Goal: Information Seeking & Learning: Learn about a topic

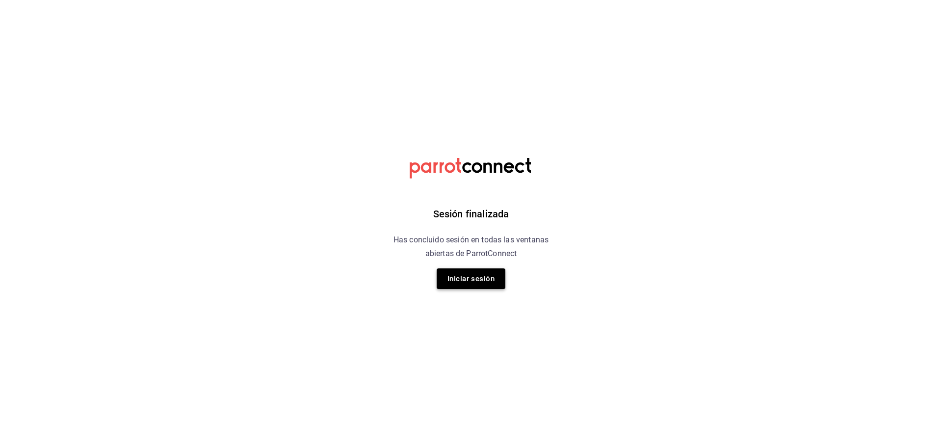
click at [488, 278] on button "Iniciar sesión" at bounding box center [471, 278] width 69 height 21
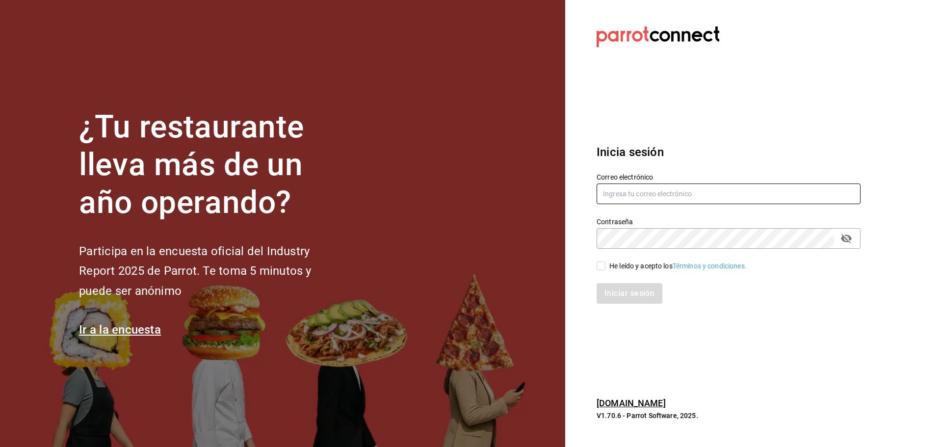
type input "ANIMAL.MASARYK@GRUPOCOSTENO.COM"
click at [602, 266] on input "He leído y acepto los Términos y condiciones." at bounding box center [601, 266] width 9 height 9
checkbox input "true"
click at [612, 294] on button "Iniciar sesión" at bounding box center [630, 293] width 67 height 21
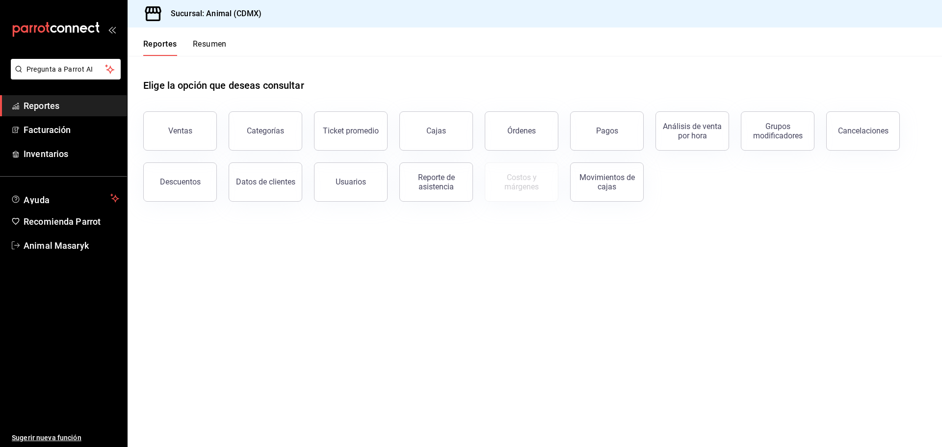
click at [603, 152] on div "Movimientos de cajas" at bounding box center [600, 176] width 85 height 51
click at [597, 132] on div "Pagos" at bounding box center [607, 130] width 22 height 9
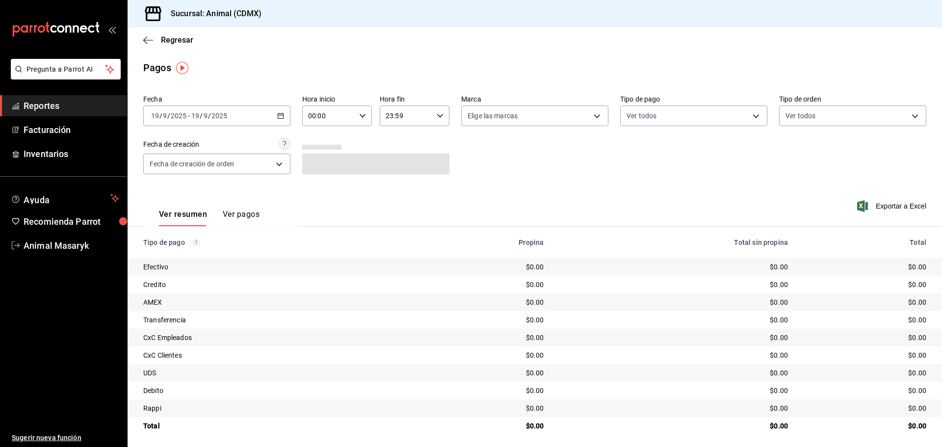
click at [281, 111] on div "[DATE] [DATE] - [DATE] [DATE]" at bounding box center [216, 116] width 147 height 21
click at [202, 254] on span "Rango de fechas" at bounding box center [190, 256] width 76 height 10
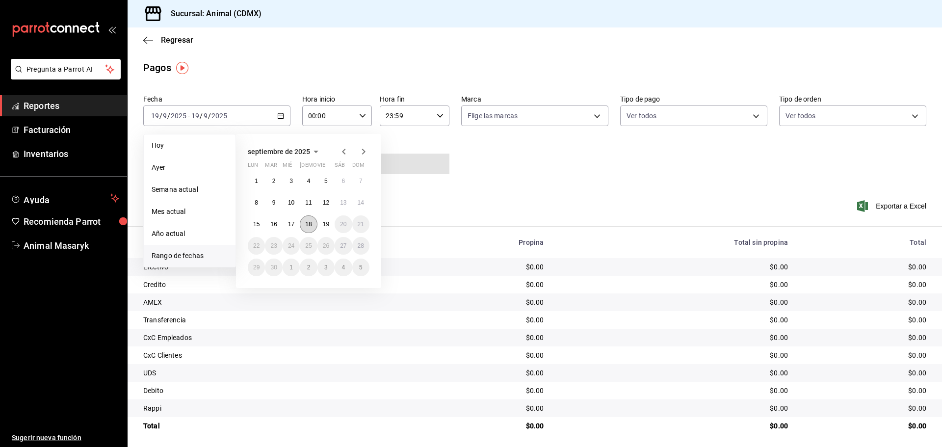
click at [311, 220] on button "18" at bounding box center [308, 224] width 17 height 18
click at [321, 222] on button "19" at bounding box center [326, 224] width 17 height 18
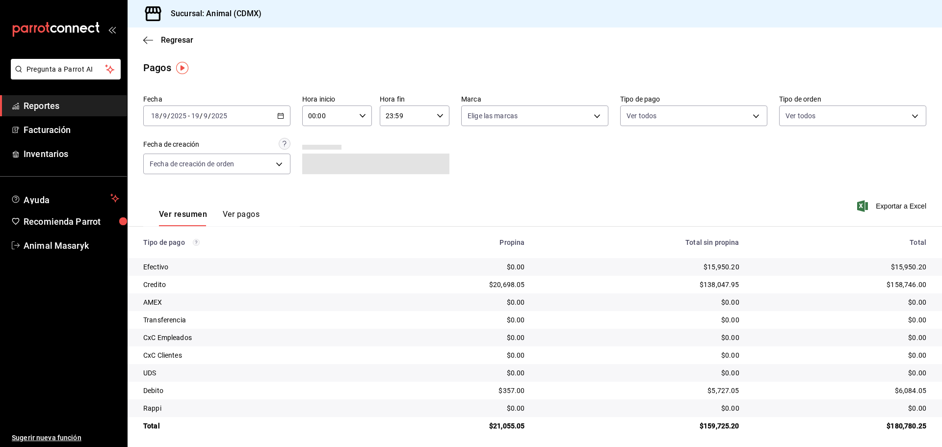
click at [355, 119] on div "00:00 Hora inicio" at bounding box center [337, 116] width 70 height 21
click at [322, 161] on span "05" at bounding box center [318, 161] width 19 height 8
type input "05:00"
click at [457, 154] on div at bounding box center [471, 223] width 942 height 447
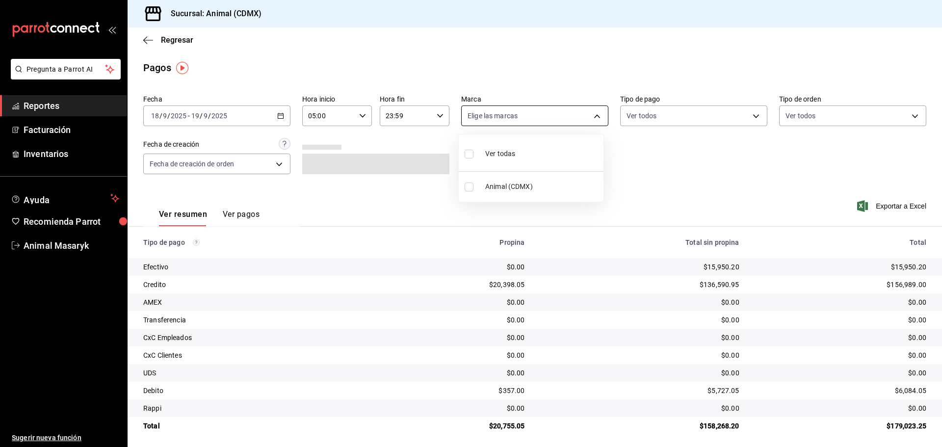
click at [539, 114] on body "Pregunta a Parrot AI Reportes Facturación Inventarios Ayuda Recomienda Parrot A…" at bounding box center [471, 223] width 942 height 447
click at [474, 153] on label at bounding box center [471, 154] width 13 height 14
click at [474, 153] on input "checkbox" at bounding box center [469, 154] width 9 height 9
checkbox input "false"
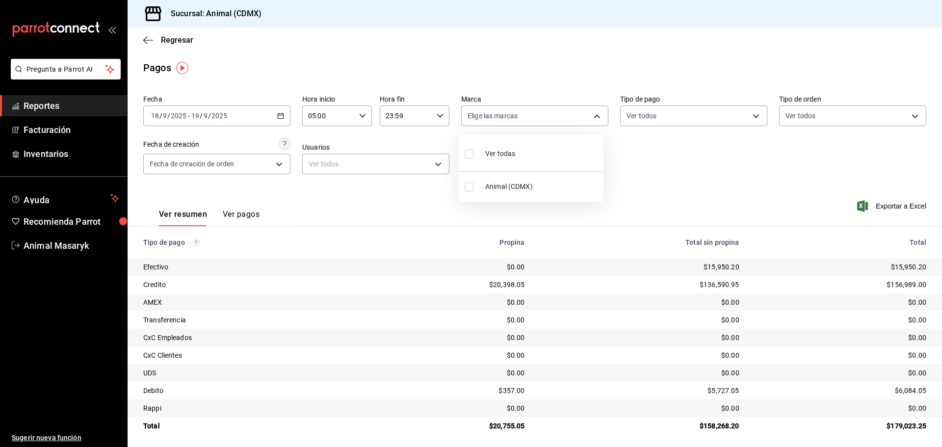
click at [470, 153] on input "checkbox" at bounding box center [469, 154] width 9 height 9
checkbox input "true"
type input "cb0f6aec-1481-4e37-861c-bab9b3a65b14"
checkbox input "true"
click at [662, 146] on div at bounding box center [471, 223] width 942 height 447
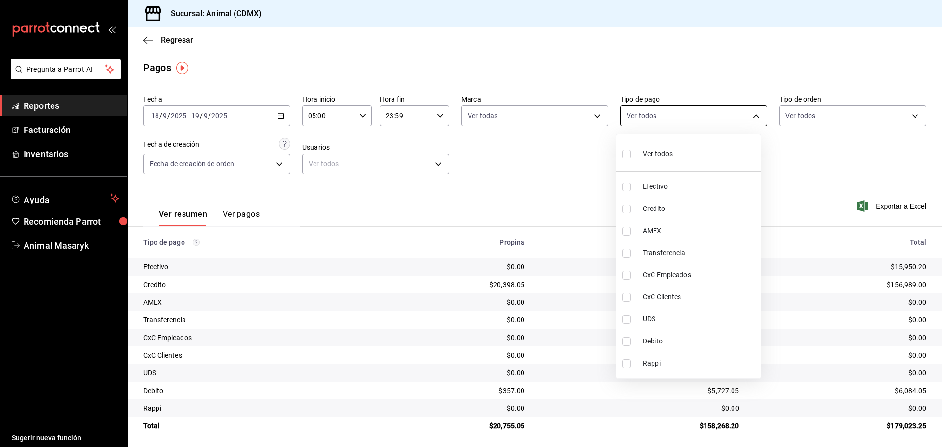
click at [712, 114] on body "Pregunta a Parrot AI Reportes Facturación Inventarios Ayuda Recomienda Parrot A…" at bounding box center [471, 223] width 942 height 447
click at [629, 155] on input "checkbox" at bounding box center [626, 154] width 9 height 9
checkbox input "true"
type input "42f515b5-d78a-4538-9fd6-dd91ca8c9d0d,09d93f3d-83f8-4294-bef9-640bdbafd8e4,c0bfe…"
checkbox input "true"
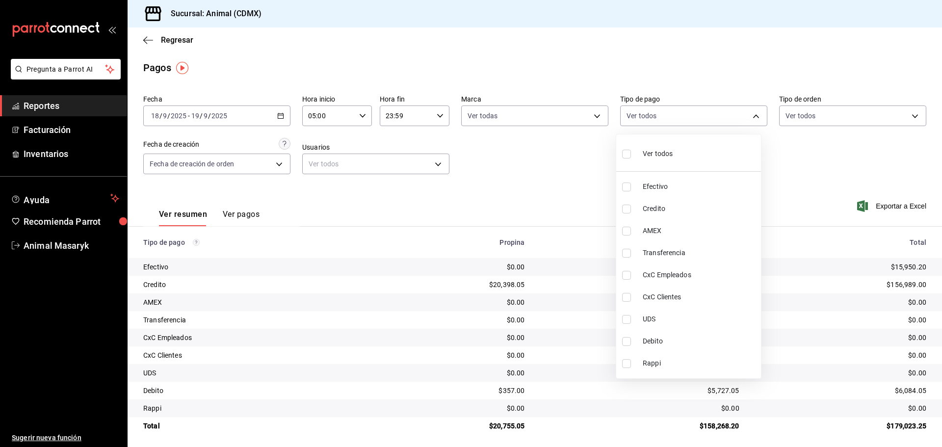
checkbox input "true"
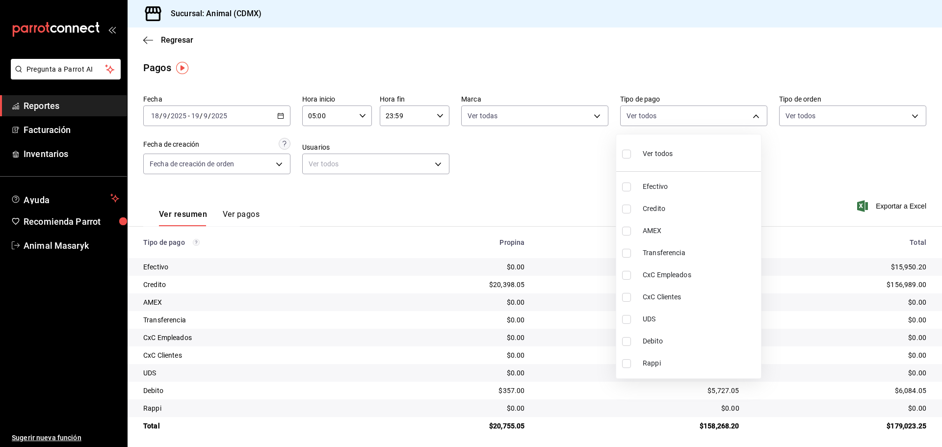
checkbox input "true"
drag, startPoint x: 829, startPoint y: 139, endPoint x: 831, endPoint y: 124, distance: 15.3
click at [830, 139] on div at bounding box center [471, 223] width 942 height 447
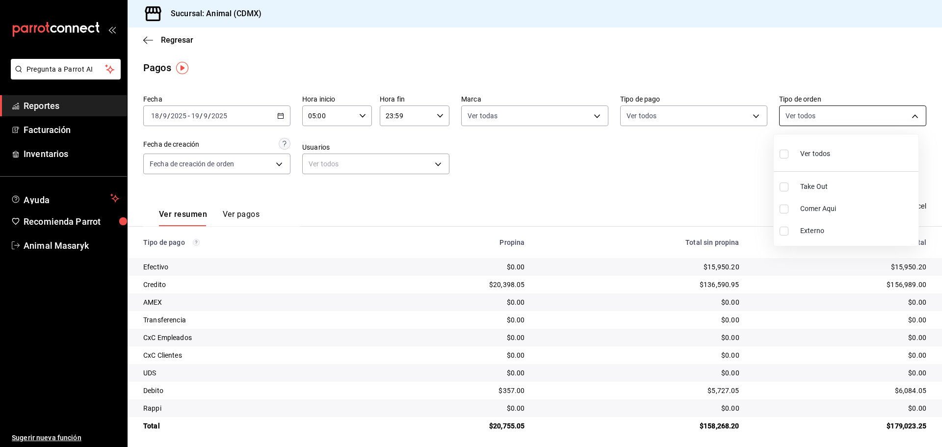
click at [828, 120] on body "Pregunta a Parrot AI Reportes Facturación Inventarios Ayuda Recomienda Parrot A…" at bounding box center [471, 223] width 942 height 447
click at [783, 153] on input "checkbox" at bounding box center [784, 154] width 9 height 9
checkbox input "true"
type input "ad44a823-99d3-4372-a913-4cf57f2a9ac0,b8ee5ff1-85c8-4a81-aa51-555e6c8ba0c6,EXTER…"
checkbox input "true"
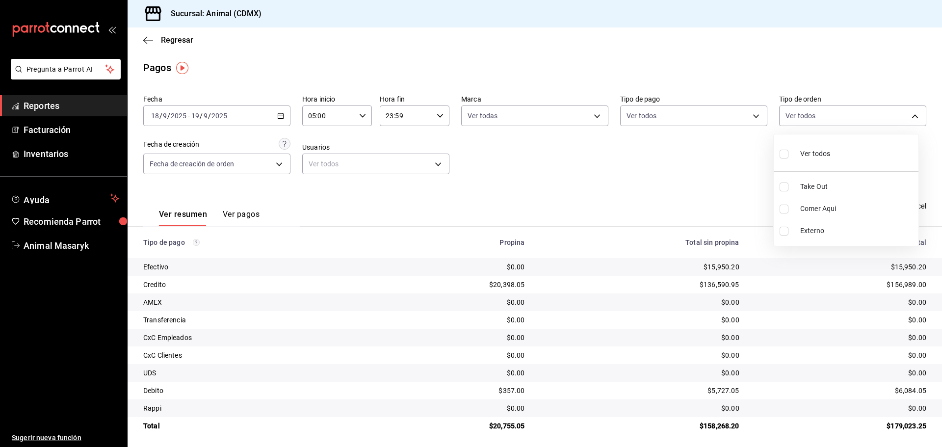
checkbox input "true"
click at [698, 174] on div at bounding box center [471, 223] width 942 height 447
drag, startPoint x: 65, startPoint y: 115, endPoint x: 76, endPoint y: 110, distance: 11.2
click at [65, 115] on link "Reportes" at bounding box center [63, 105] width 127 height 21
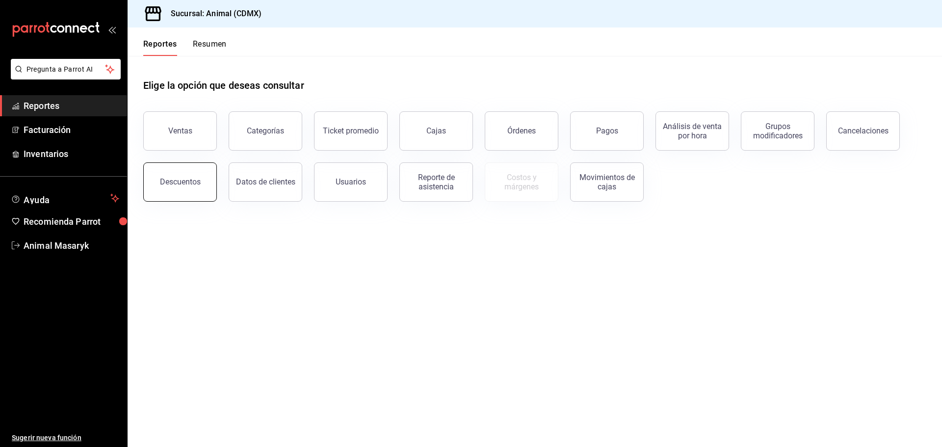
click at [182, 185] on div "Descuentos" at bounding box center [180, 181] width 41 height 9
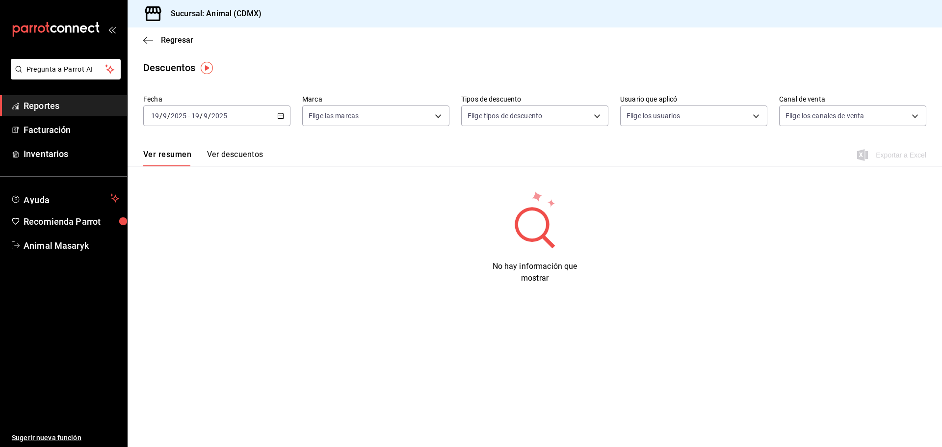
click at [282, 113] on icon "button" at bounding box center [280, 115] width 7 height 7
click at [158, 257] on span "Rango de fechas" at bounding box center [190, 256] width 76 height 10
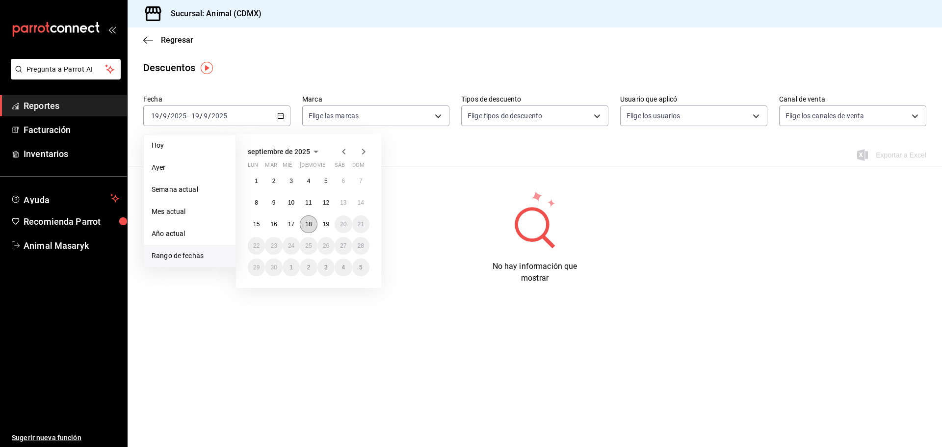
click at [308, 222] on abbr "18" at bounding box center [308, 224] width 6 height 7
click at [332, 229] on button "19" at bounding box center [326, 224] width 17 height 18
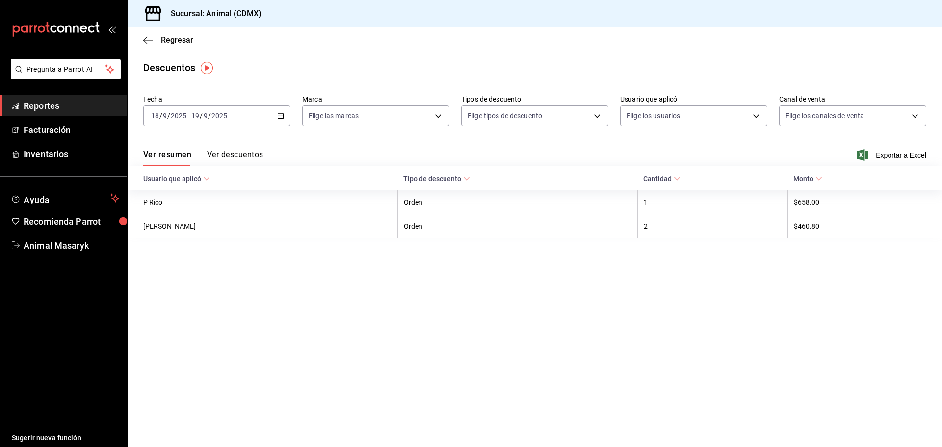
click at [456, 110] on div "Fecha [DATE] [DATE] - [DATE] [DATE] Marca Elige las marcas Tipos de descuento E…" at bounding box center [534, 114] width 783 height 47
click at [430, 110] on body "Pregunta a Parrot AI Reportes Facturación Inventarios Ayuda Recomienda Parrot A…" at bounding box center [471, 223] width 942 height 447
click at [363, 152] on li "Ver todas" at bounding box center [376, 152] width 146 height 29
type input "cb0f6aec-1481-4e37-861c-bab9b3a65b14"
checkbox input "true"
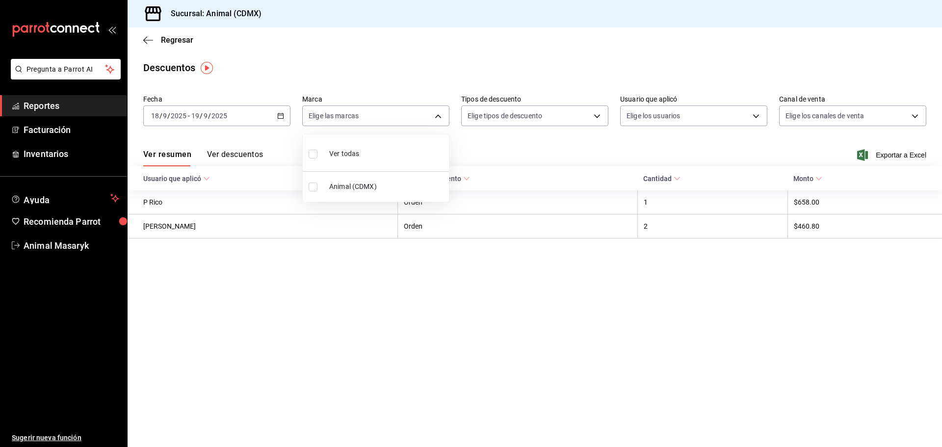
checkbox input "true"
click at [534, 136] on div at bounding box center [471, 223] width 942 height 447
click at [559, 120] on body "Pregunta a Parrot AI Reportes Facturación Inventarios Ayuda Recomienda Parrot A…" at bounding box center [471, 223] width 942 height 447
click at [533, 144] on span "Orden" at bounding box center [543, 148] width 114 height 10
type input "ORDER"
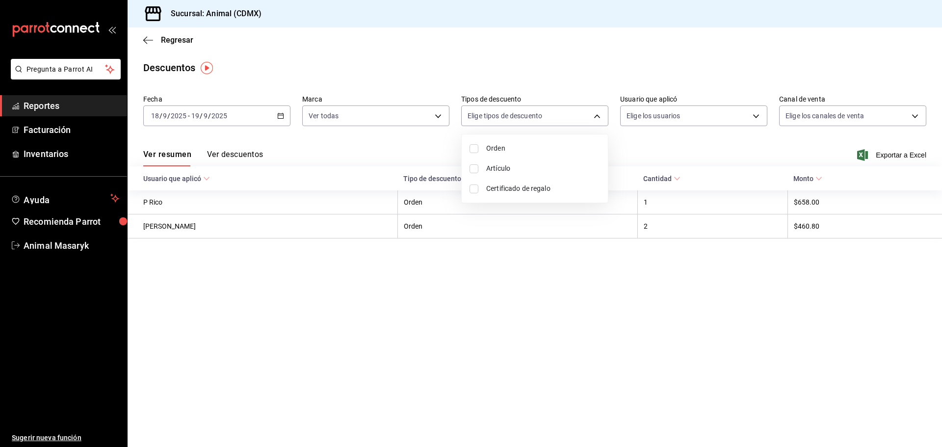
checkbox input "true"
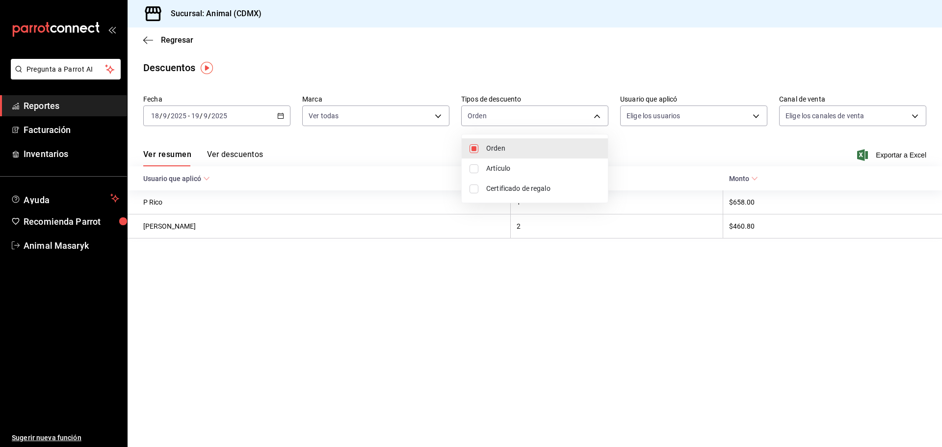
click at [520, 165] on span "Artículo" at bounding box center [543, 168] width 114 height 10
type input "ORDER,ORDER_ITEM"
checkbox input "true"
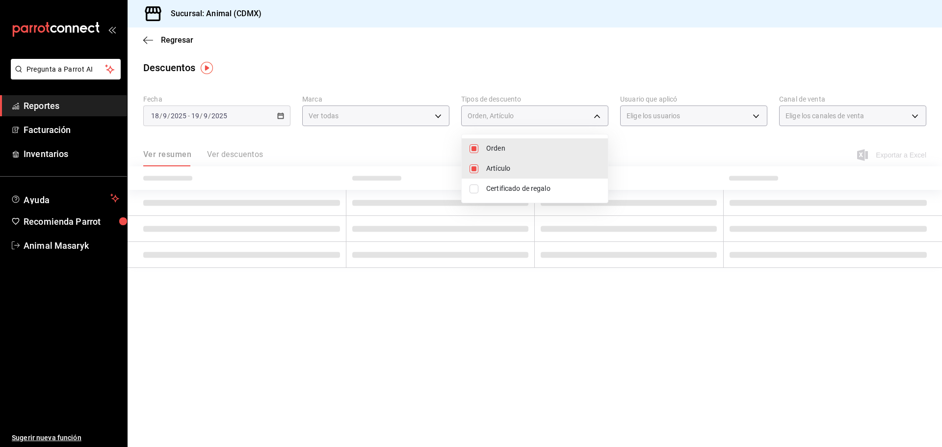
click at [516, 188] on span "Certificado de regalo" at bounding box center [543, 189] width 114 height 10
type input "ORDER,ORDER_ITEM,CARD_REWARD"
checkbox input "true"
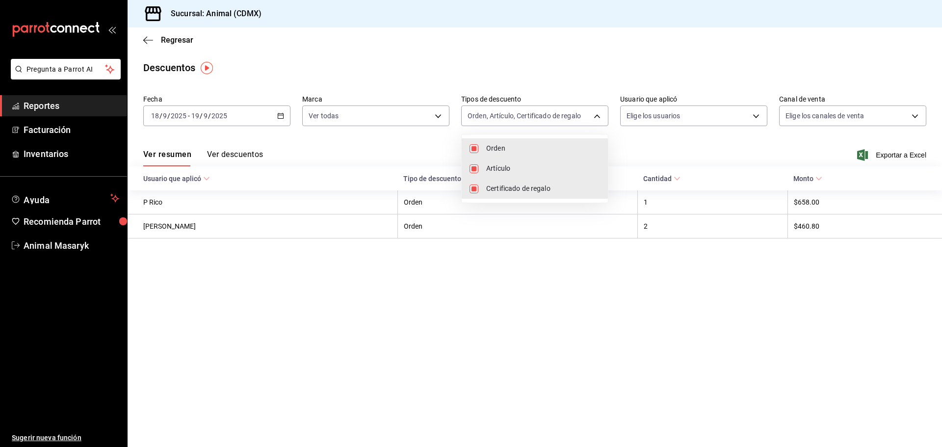
click at [693, 127] on div at bounding box center [471, 223] width 942 height 447
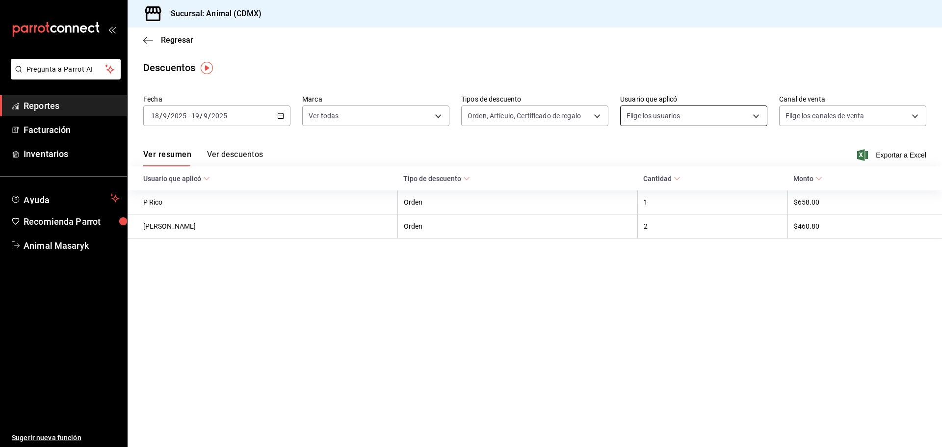
click at [707, 115] on body "Pregunta a Parrot AI Reportes Facturación Inventarios Ayuda Recomienda Parrot A…" at bounding box center [471, 223] width 942 height 447
click at [732, 122] on body "Pregunta a Parrot AI Reportes Facturación Inventarios Ayuda Recomienda Parrot A…" at bounding box center [471, 223] width 942 height 447
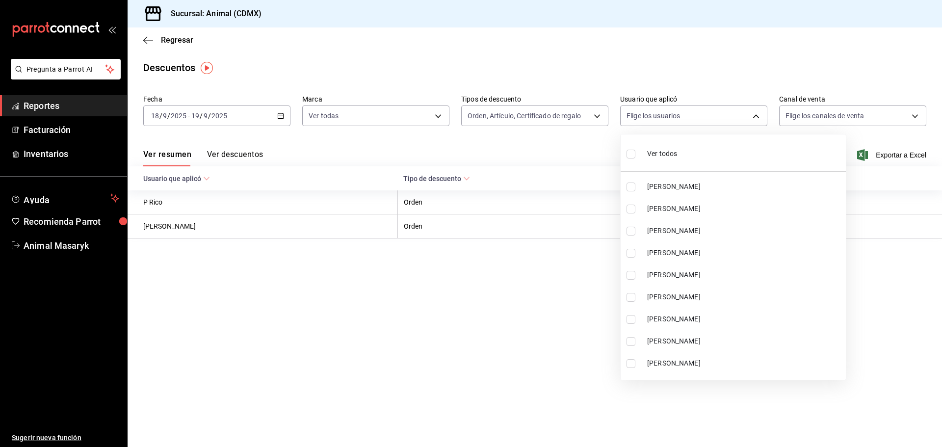
click at [700, 145] on li "Ver todos" at bounding box center [733, 152] width 225 height 29
click at [629, 158] on ul "Ver todos [PERSON_NAME] [PERSON_NAME] [PERSON_NAME] [PERSON_NAME] [PERSON_NAME]…" at bounding box center [733, 256] width 225 height 245
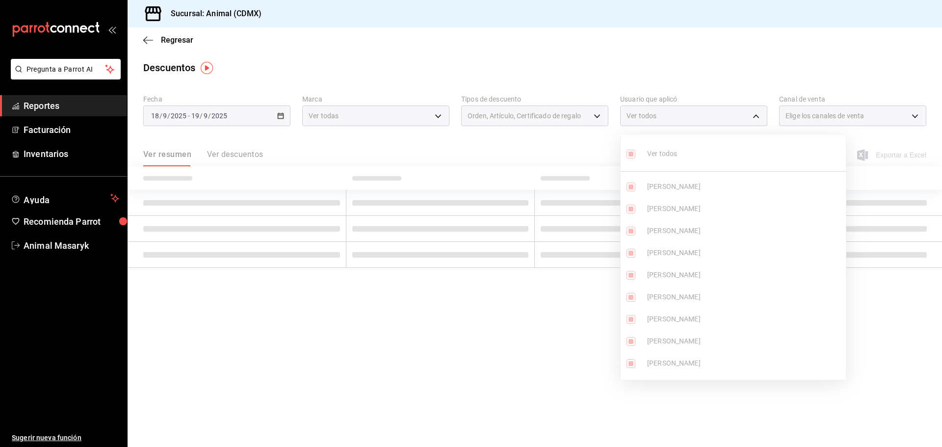
type input "9490dba9-65c0-41ae-9e5d-808f845ce52f,64ed5521-b5a1-42f0-[DATE]-a19f99ce6340,e61…"
checkbox input "true"
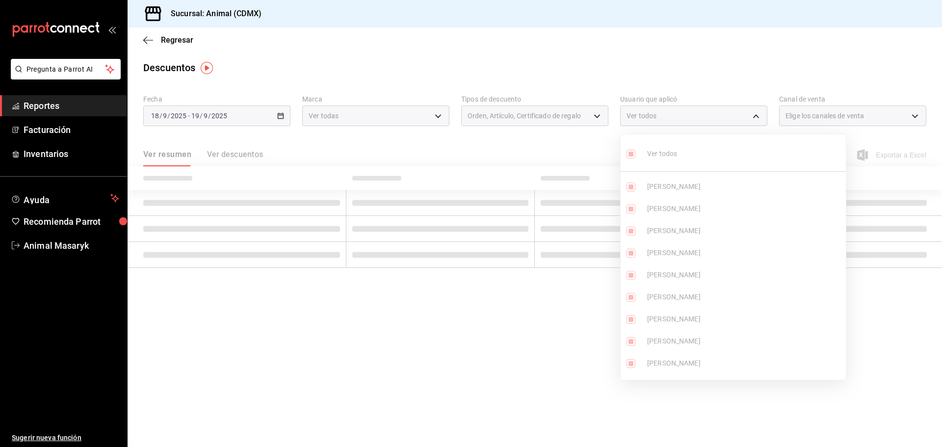
checkbox input "true"
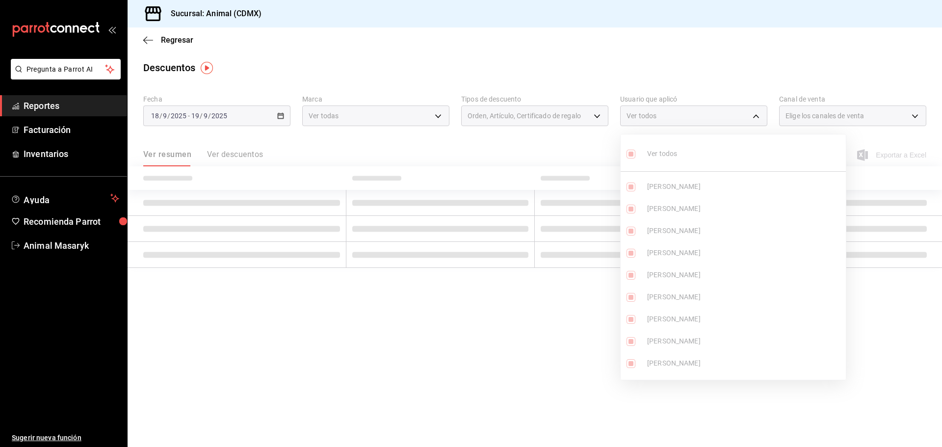
checkbox input "true"
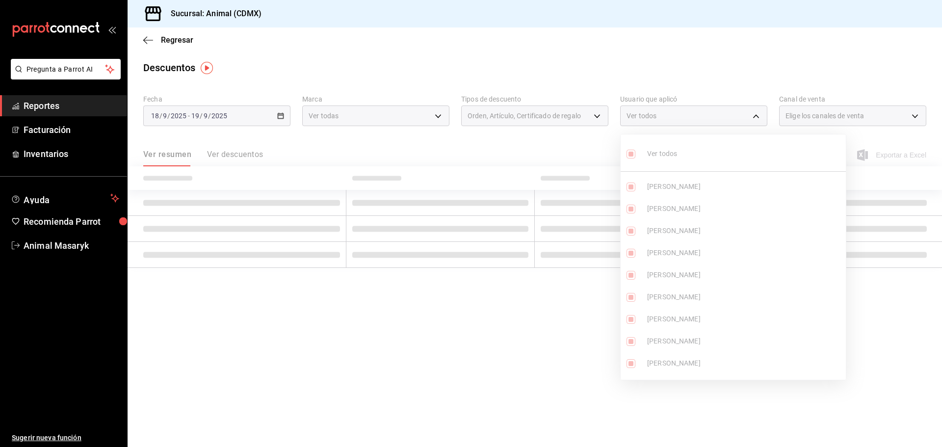
checkbox input "true"
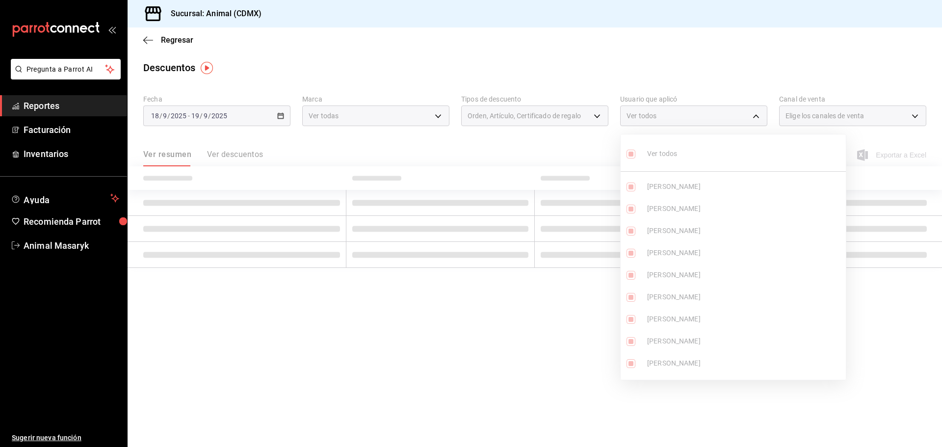
checkbox input "true"
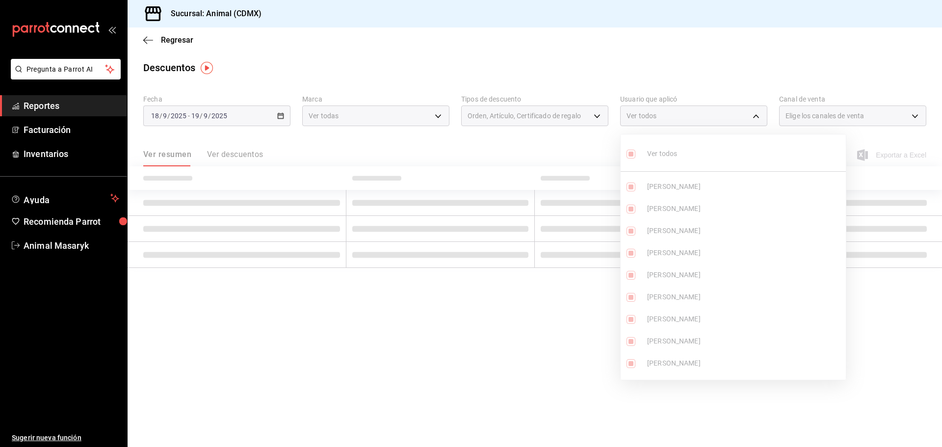
checkbox input "true"
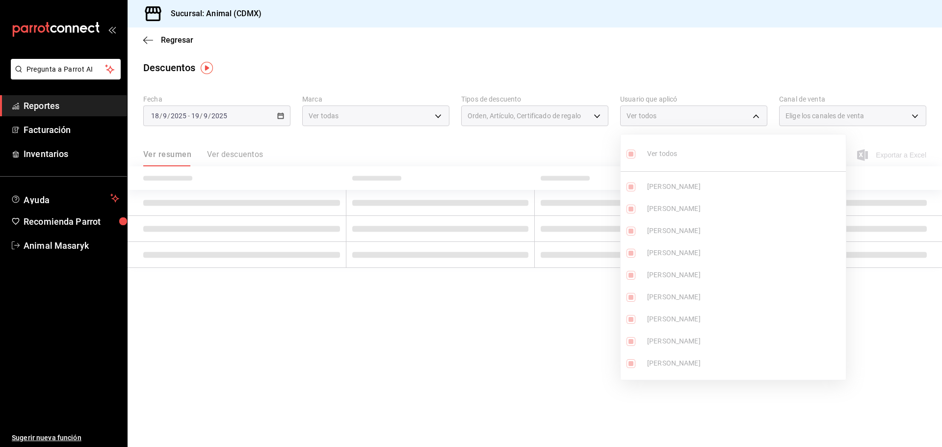
checkbox input "true"
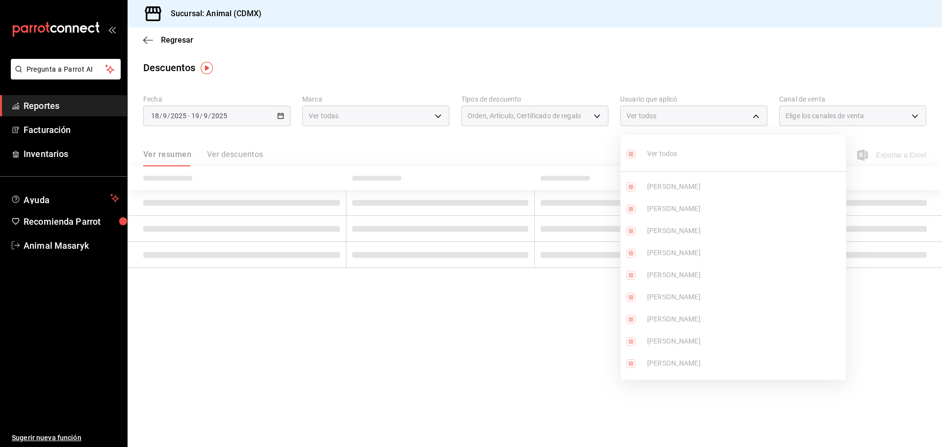
checkbox input "true"
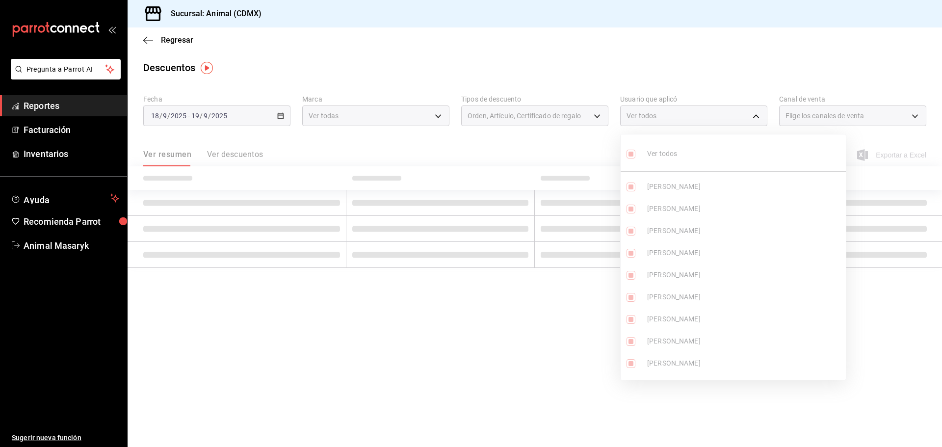
checkbox input "true"
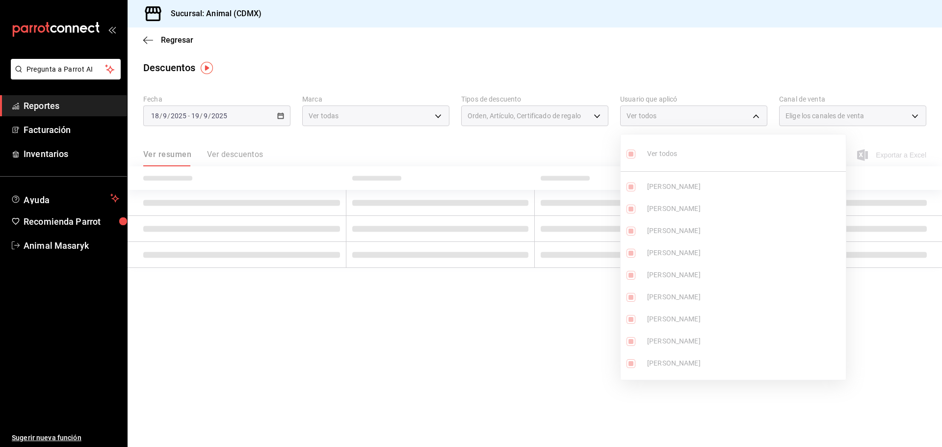
checkbox input "true"
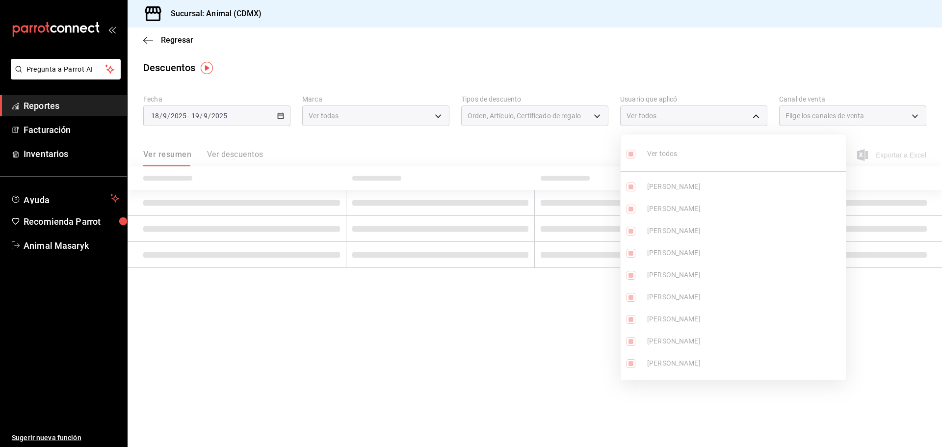
checkbox input "true"
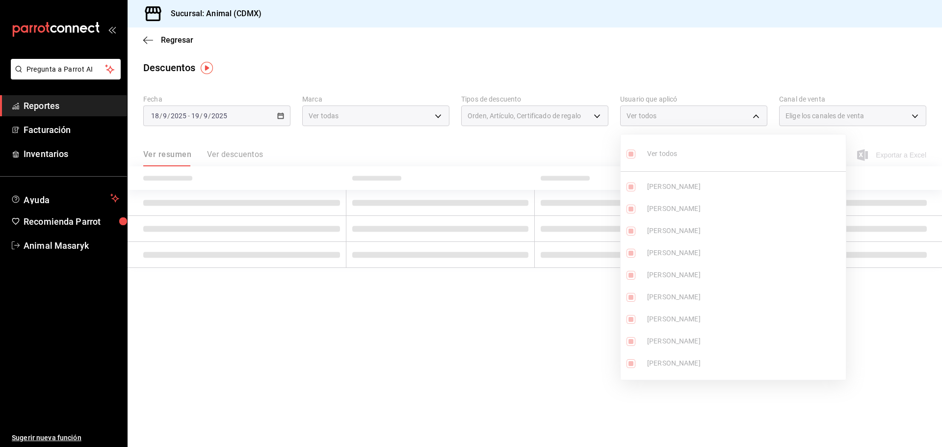
checkbox input "true"
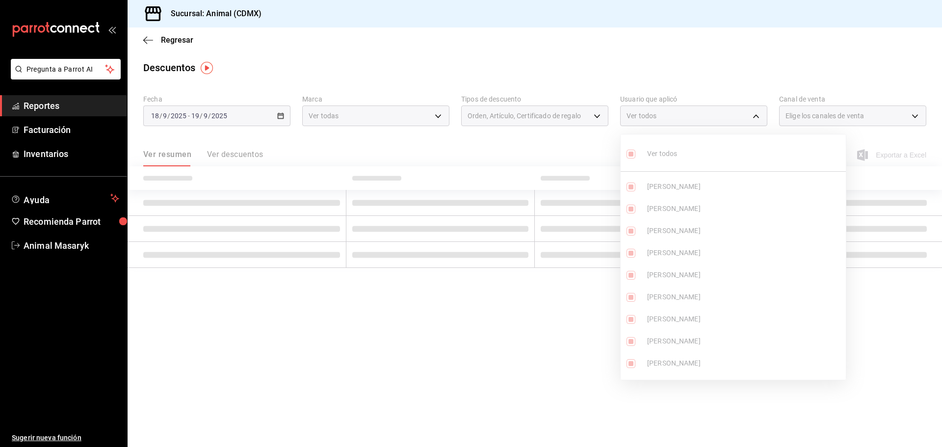
checkbox input "true"
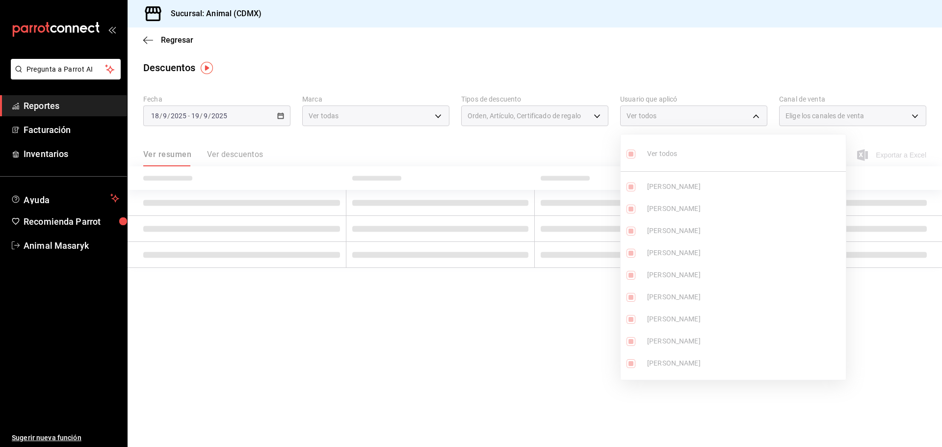
checkbox input "true"
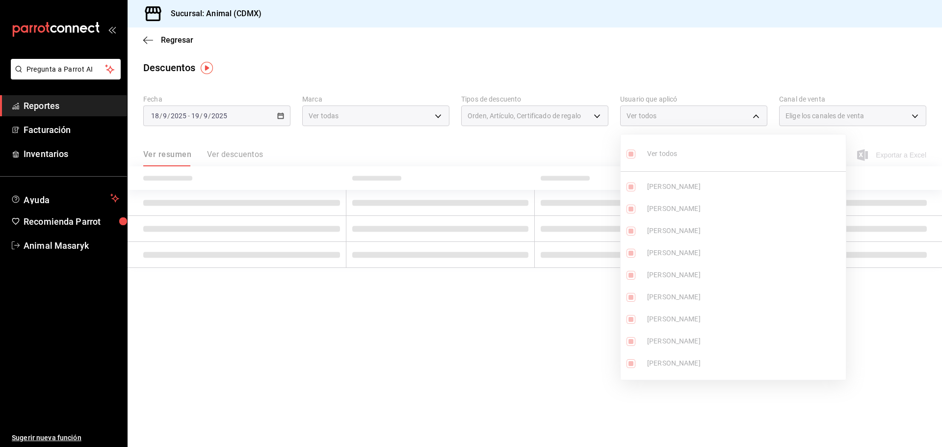
checkbox input "true"
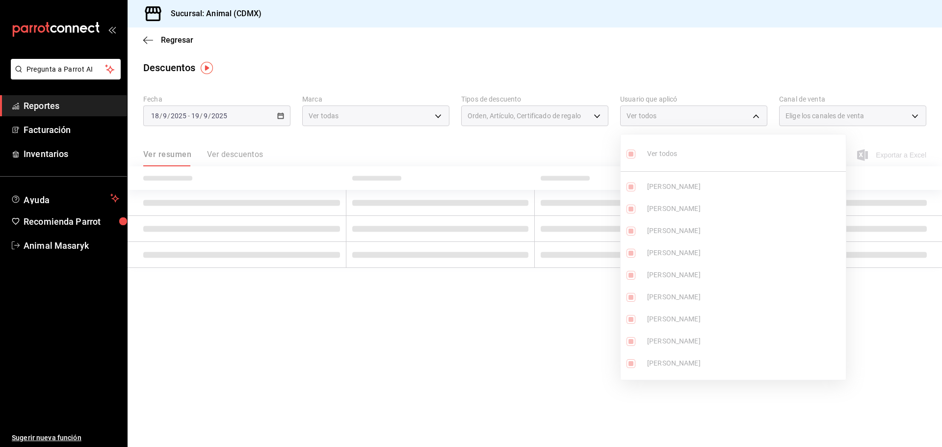
checkbox input "true"
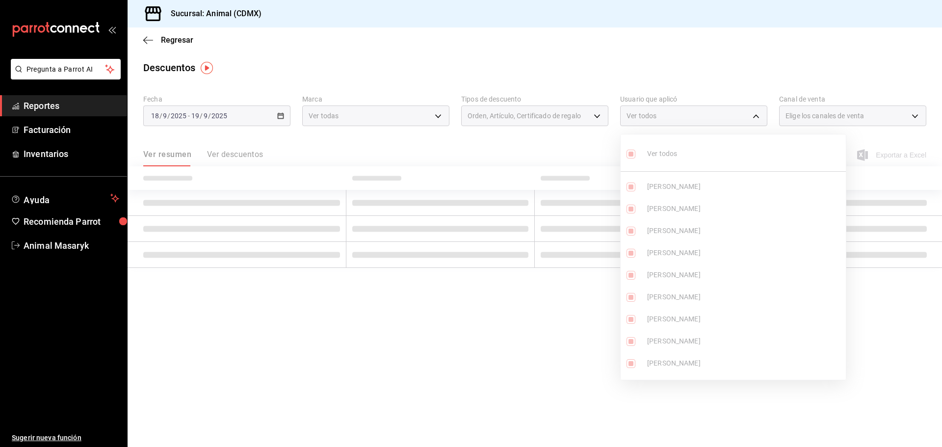
checkbox input "true"
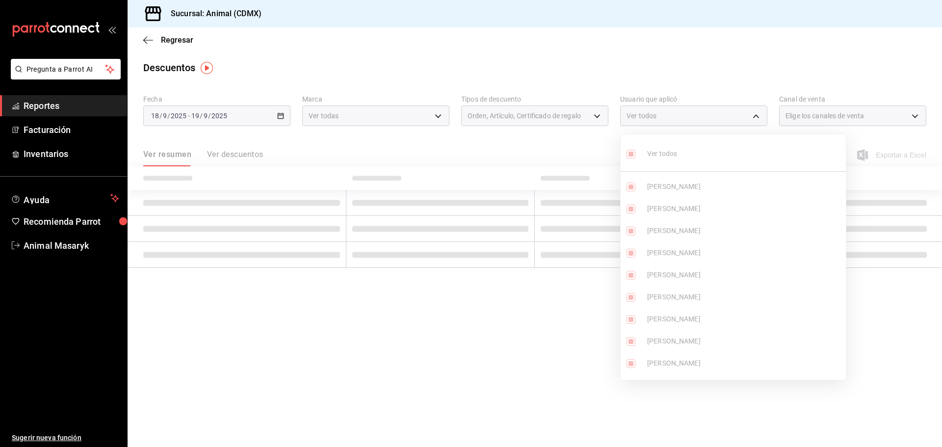
checkbox input "true"
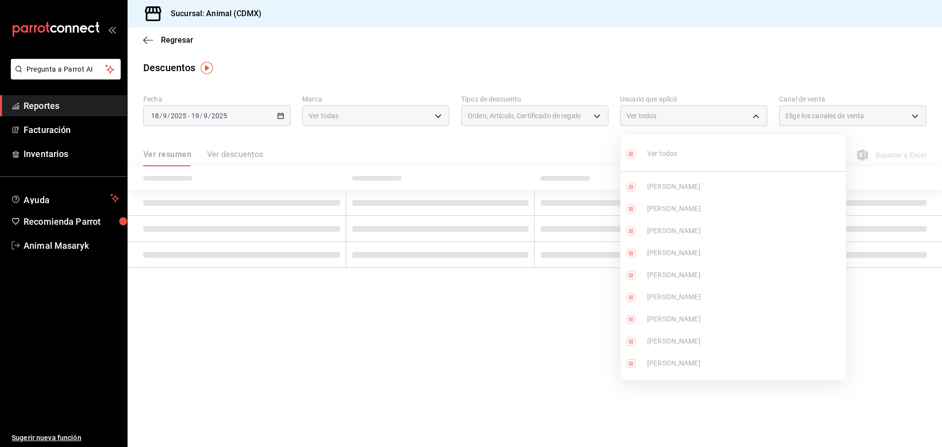
checkbox input "true"
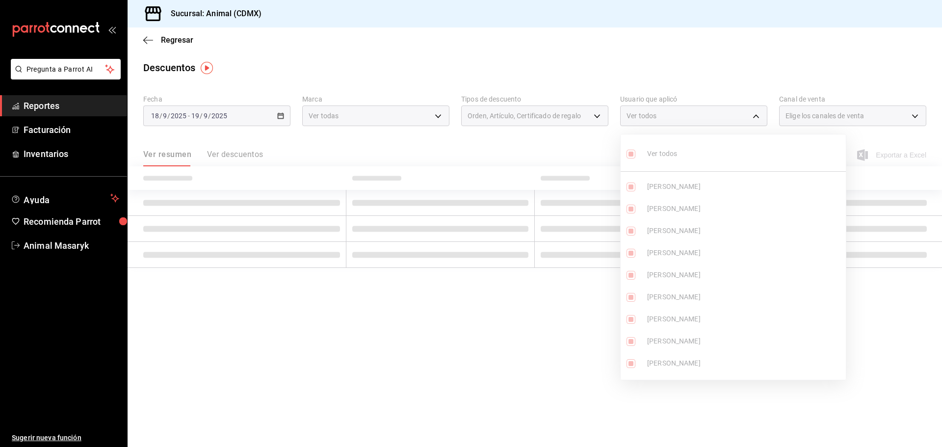
checkbox input "true"
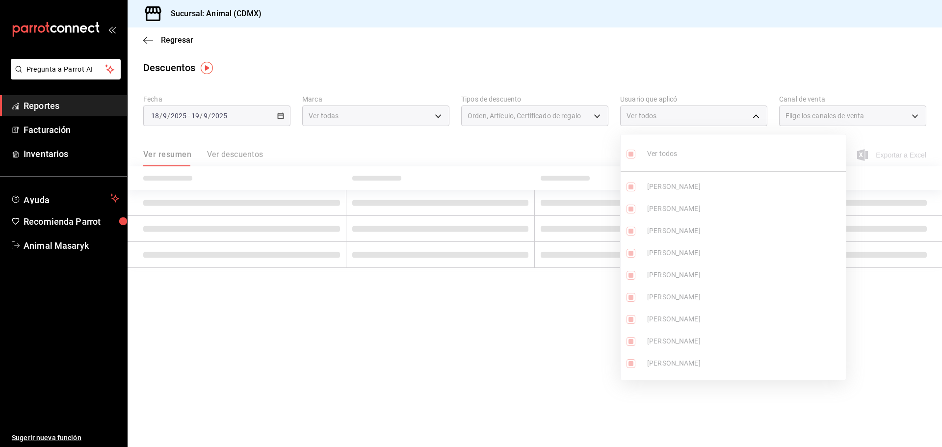
checkbox input "true"
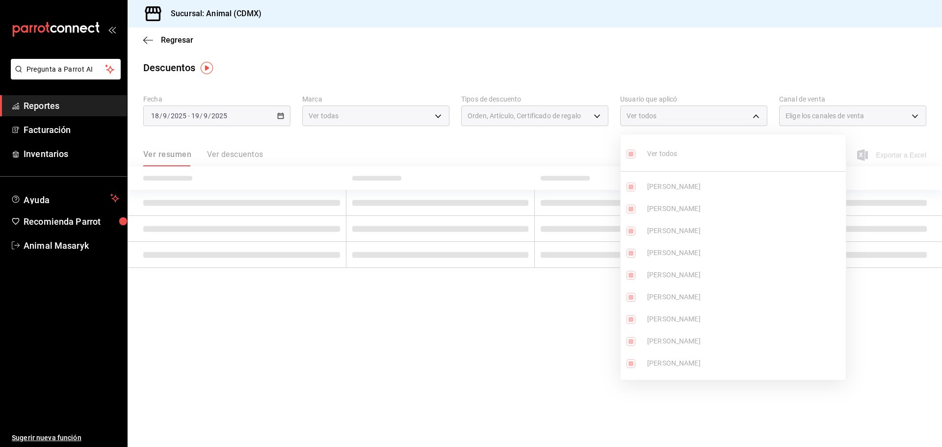
checkbox input "true"
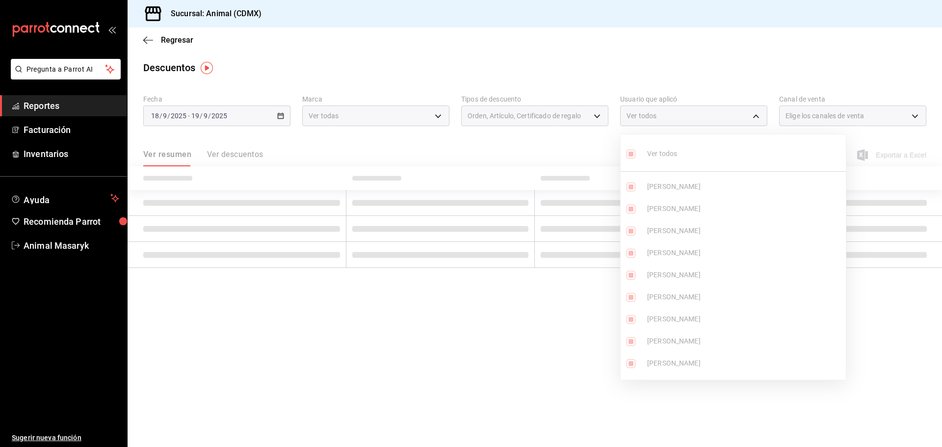
checkbox input "true"
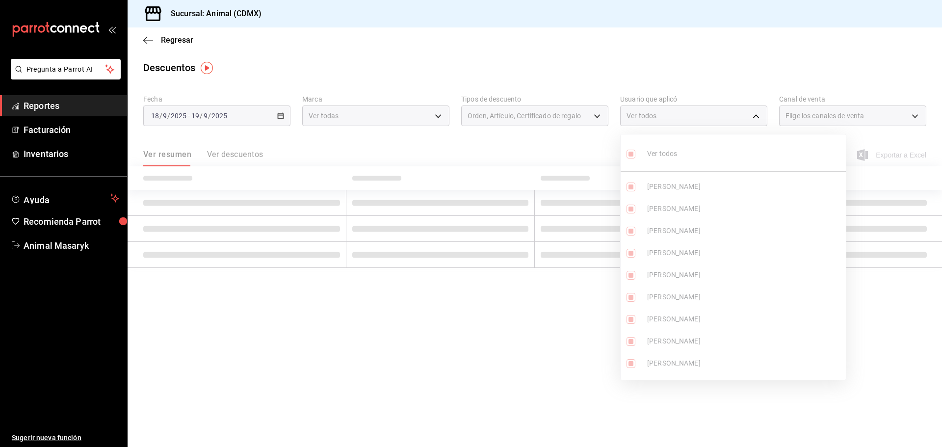
checkbox input "true"
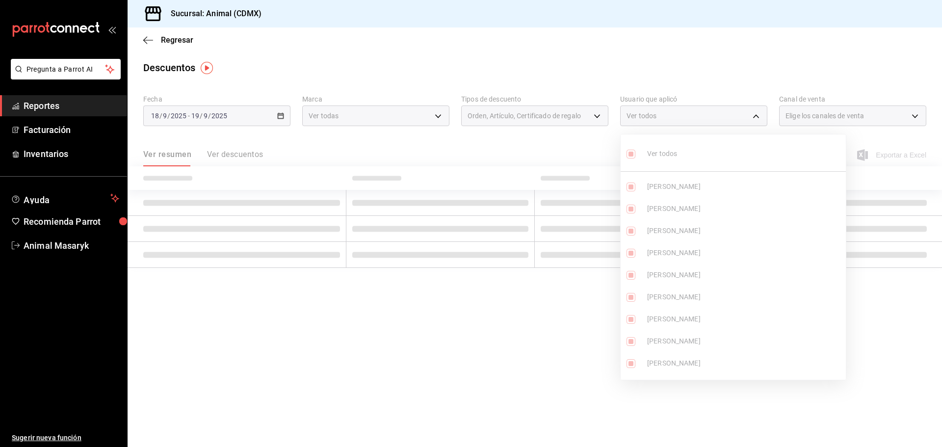
checkbox input "true"
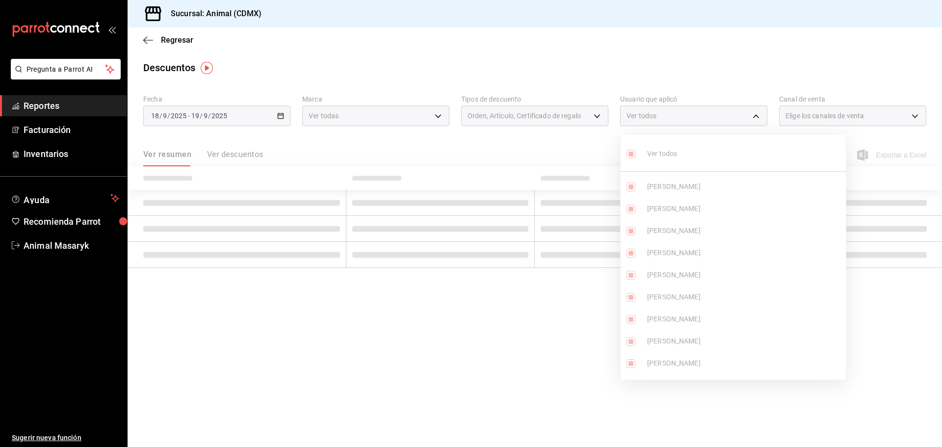
checkbox input "true"
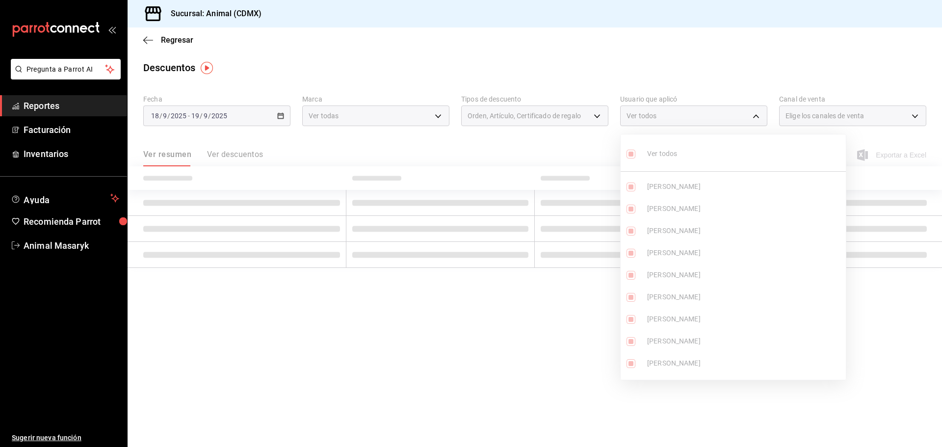
checkbox input "true"
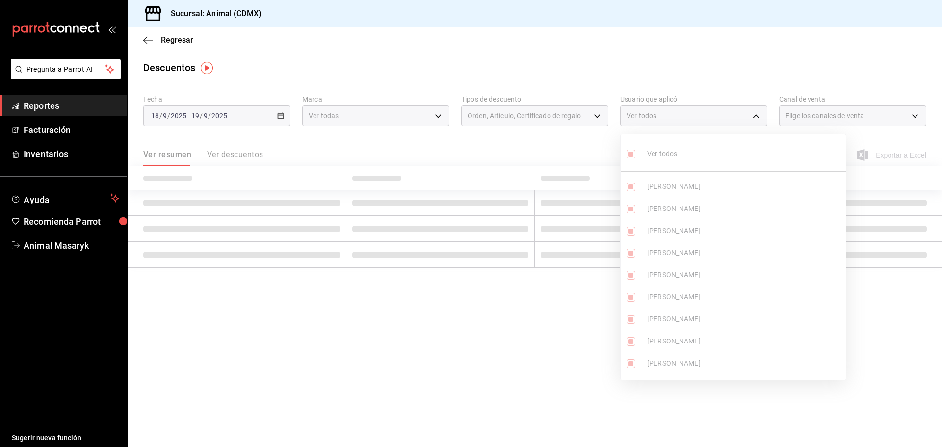
checkbox input "true"
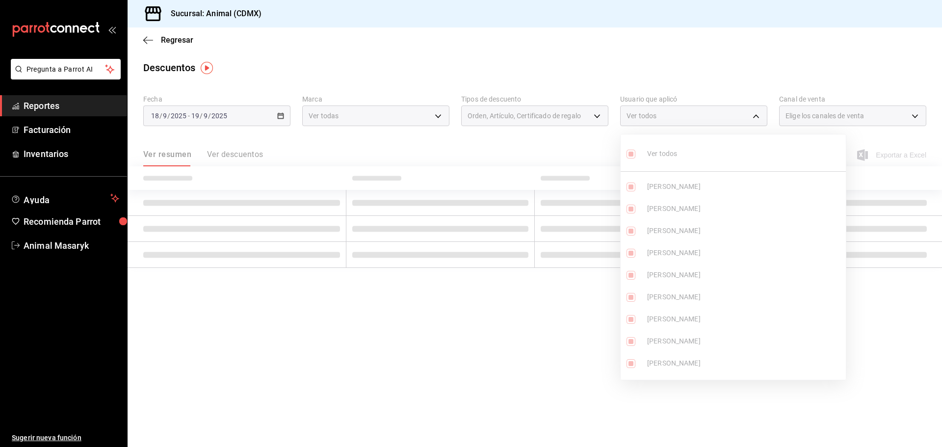
checkbox input "true"
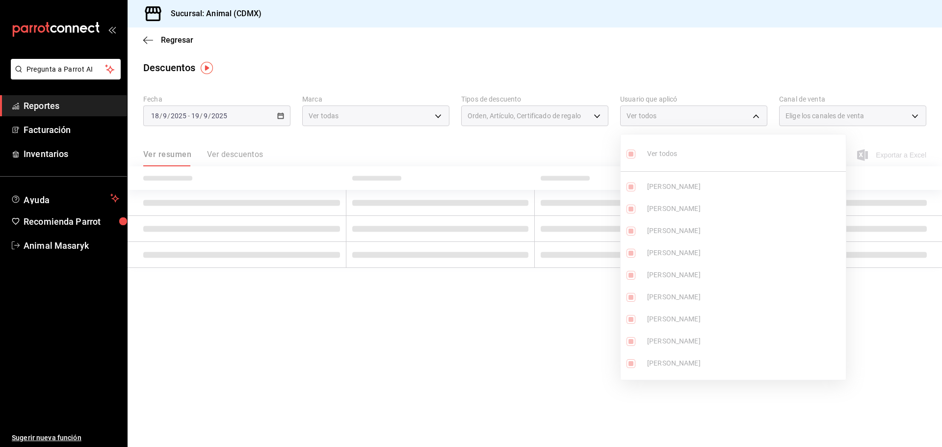
checkbox input "true"
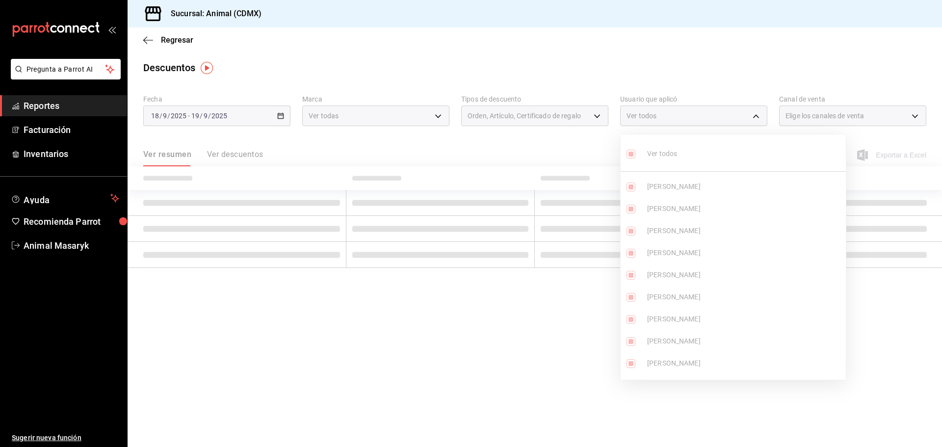
checkbox input "true"
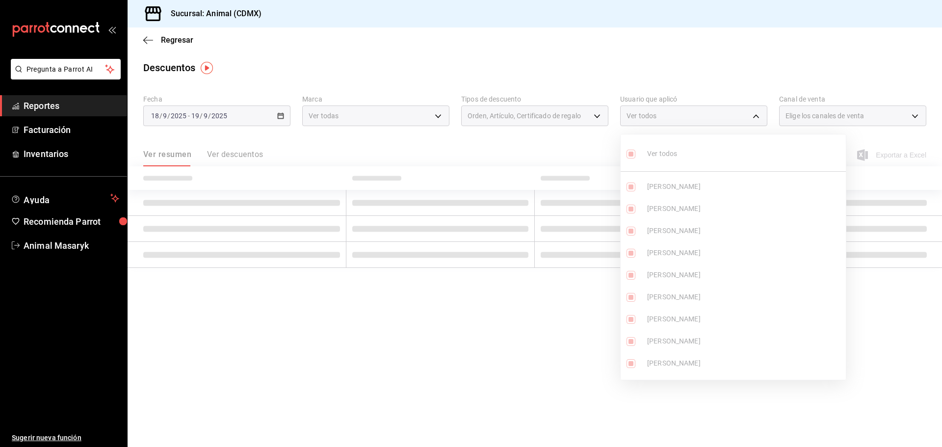
checkbox input "true"
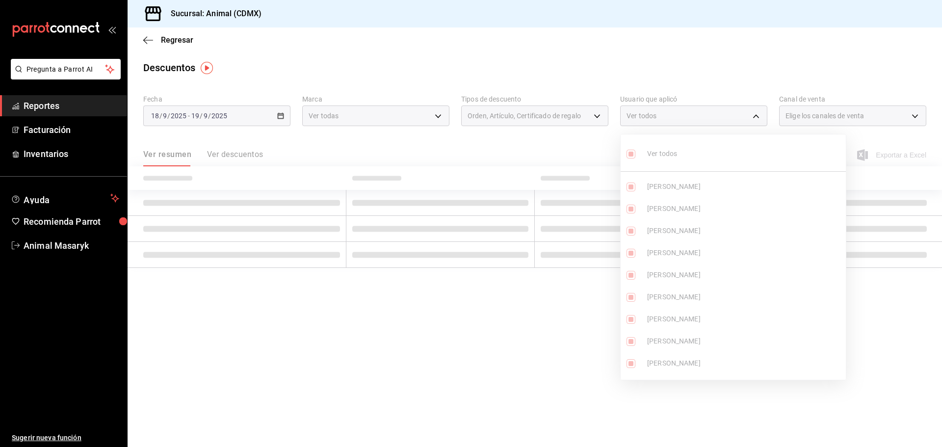
checkbox input "true"
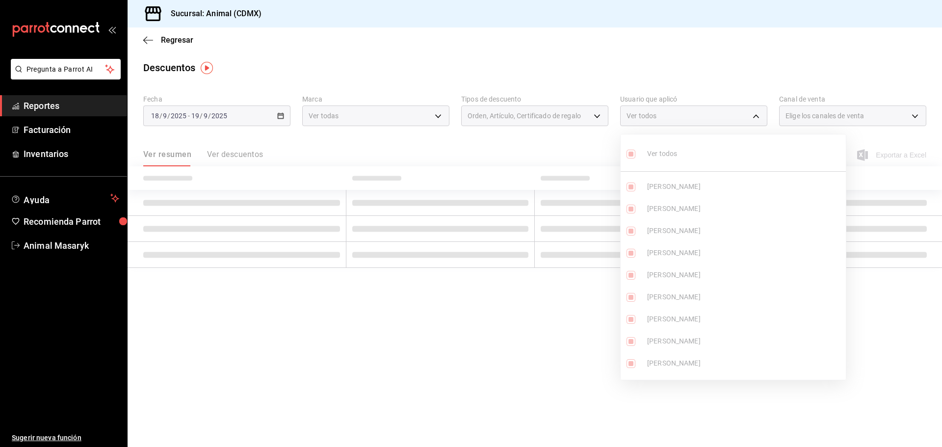
checkbox input "true"
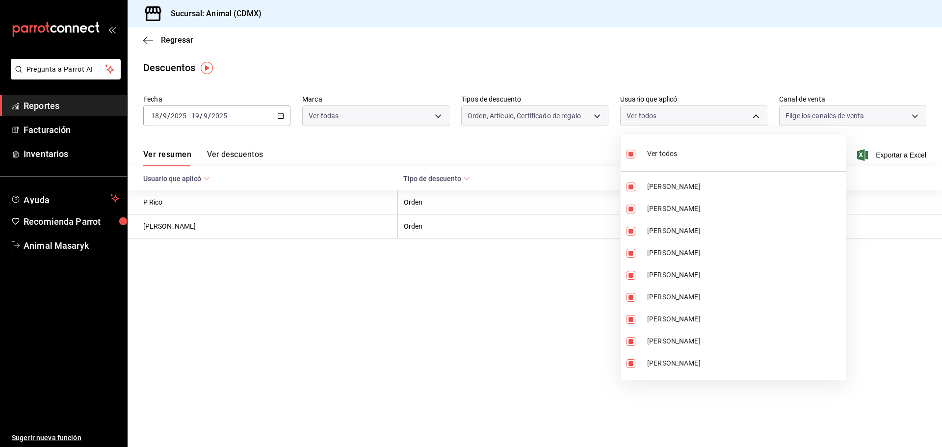
click at [727, 73] on div at bounding box center [471, 223] width 942 height 447
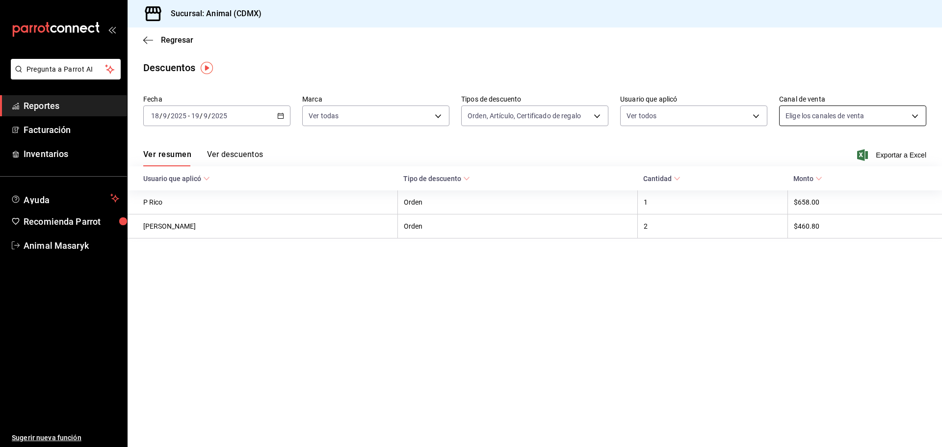
click at [910, 114] on body "Pregunta a Parrot AI Reportes Facturación Inventarios Ayuda Recomienda Parrot A…" at bounding box center [471, 223] width 942 height 447
click at [829, 149] on span "Ver todos" at bounding box center [821, 154] width 30 height 10
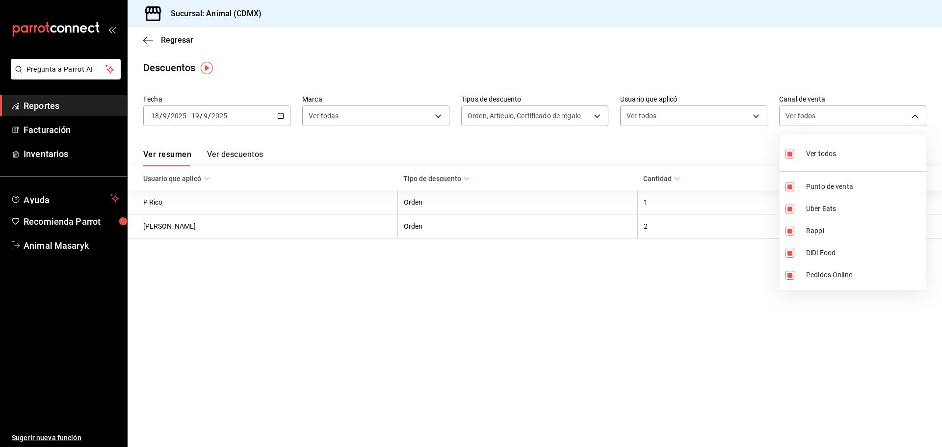
drag, startPoint x: 612, startPoint y: 288, endPoint x: 630, endPoint y: 272, distance: 23.7
click at [612, 287] on div at bounding box center [471, 223] width 942 height 447
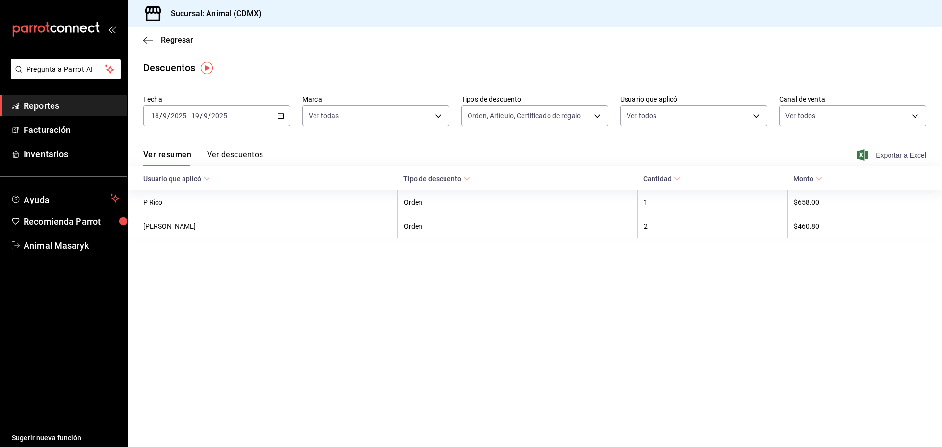
click at [870, 154] on span "Exportar a Excel" at bounding box center [892, 155] width 67 height 12
click at [71, 100] on span "Reportes" at bounding box center [72, 105] width 96 height 13
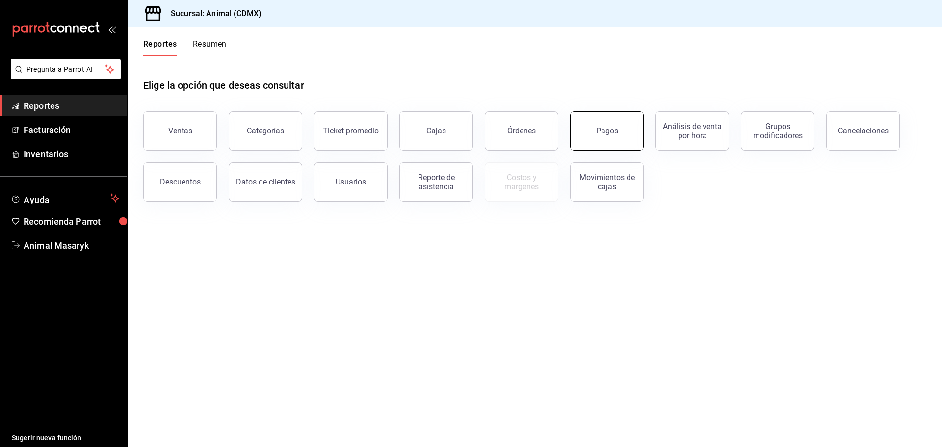
click at [596, 131] on button "Pagos" at bounding box center [607, 130] width 74 height 39
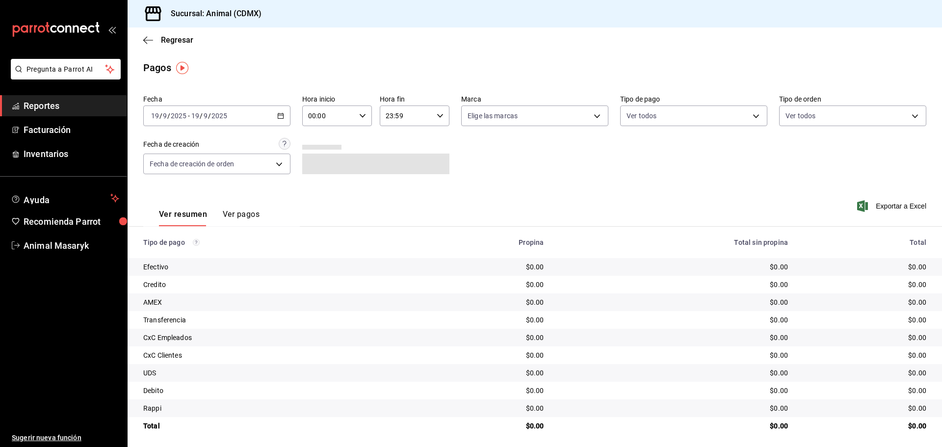
click at [285, 116] on div "[DATE] [DATE] - [DATE] [DATE]" at bounding box center [216, 116] width 147 height 21
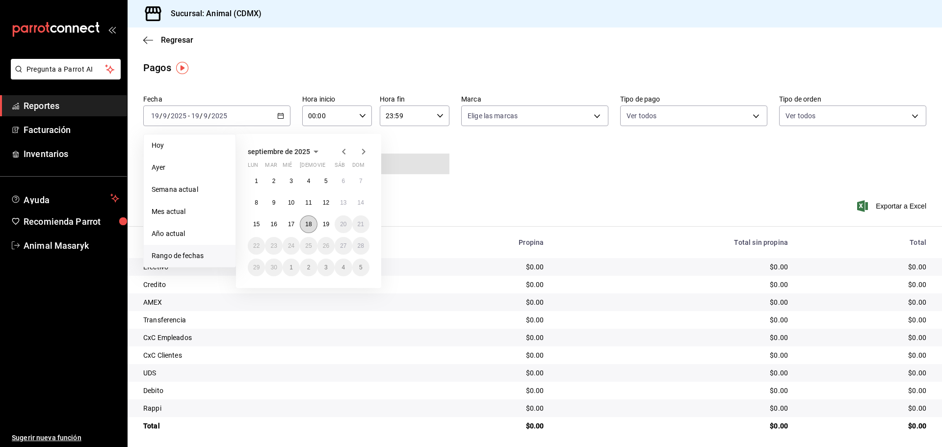
click at [312, 227] on abbr "18" at bounding box center [308, 224] width 6 height 7
click at [321, 227] on button "19" at bounding box center [326, 224] width 17 height 18
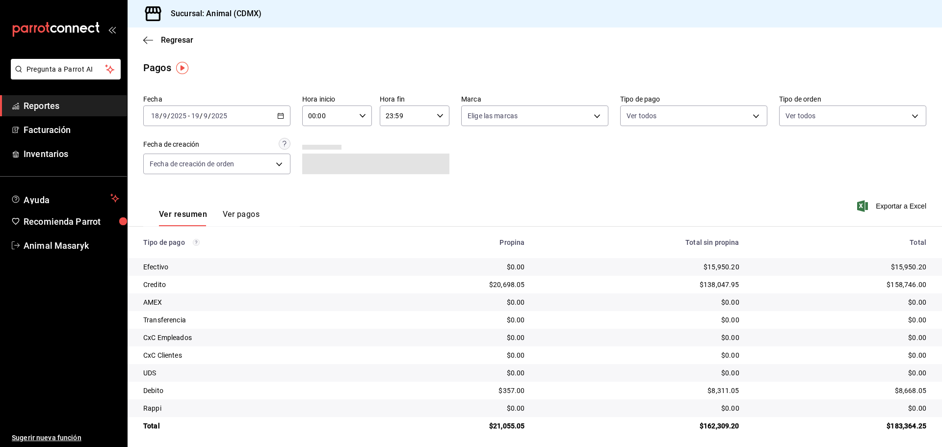
click at [362, 106] on div "00:00 Hora inicio" at bounding box center [337, 116] width 70 height 21
click at [322, 163] on span "05" at bounding box center [318, 161] width 19 height 8
click at [553, 107] on div at bounding box center [471, 223] width 942 height 447
click at [561, 119] on body "Pregunta a Parrot AI Reportes Facturación Inventarios Ayuda Recomienda Parrot A…" at bounding box center [471, 223] width 942 height 447
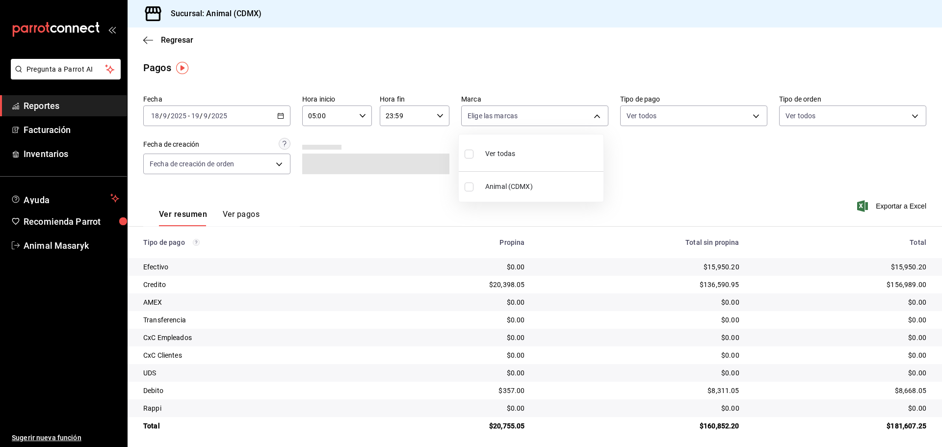
click at [491, 151] on span "Ver todas" at bounding box center [500, 154] width 30 height 10
click at [704, 157] on div at bounding box center [471, 223] width 942 height 447
click at [734, 107] on body "Pregunta a Parrot AI Reportes Facturación Inventarios Ayuda Recomienda Parrot A…" at bounding box center [471, 223] width 942 height 447
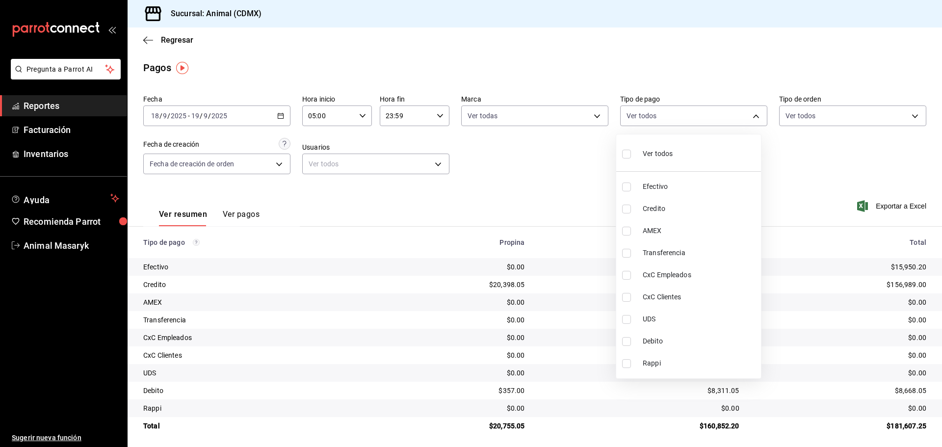
click at [644, 153] on span "Ver todos" at bounding box center [658, 154] width 30 height 10
click at [804, 159] on div at bounding box center [471, 223] width 942 height 447
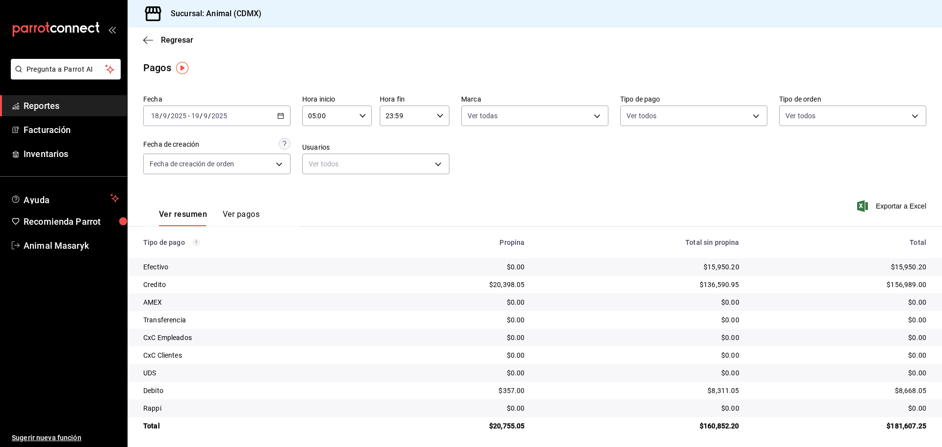
click at [817, 120] on body "Pregunta a Parrot AI Reportes Facturación Inventarios Ayuda Recomienda Parrot A…" at bounding box center [471, 223] width 942 height 447
click at [785, 151] on input "checkbox" at bounding box center [784, 154] width 9 height 9
click at [700, 183] on div at bounding box center [471, 223] width 942 height 447
click at [98, 111] on span "Reportes" at bounding box center [72, 105] width 96 height 13
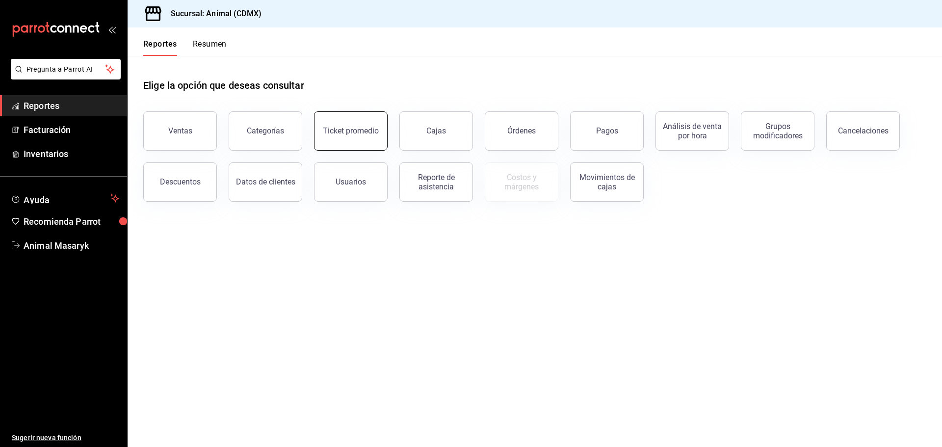
click at [350, 137] on button "Ticket promedio" at bounding box center [351, 130] width 74 height 39
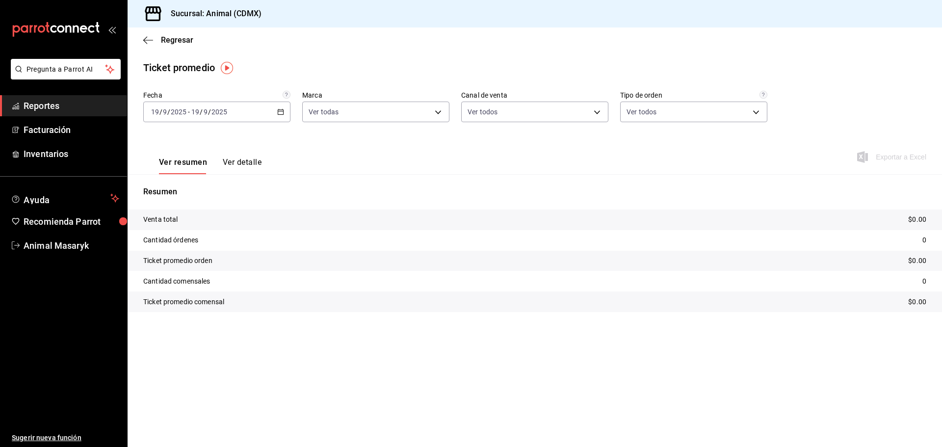
click at [270, 111] on div "[DATE] [DATE] - [DATE] [DATE]" at bounding box center [216, 112] width 147 height 21
click at [195, 227] on span "Rango de fechas" at bounding box center [190, 230] width 76 height 10
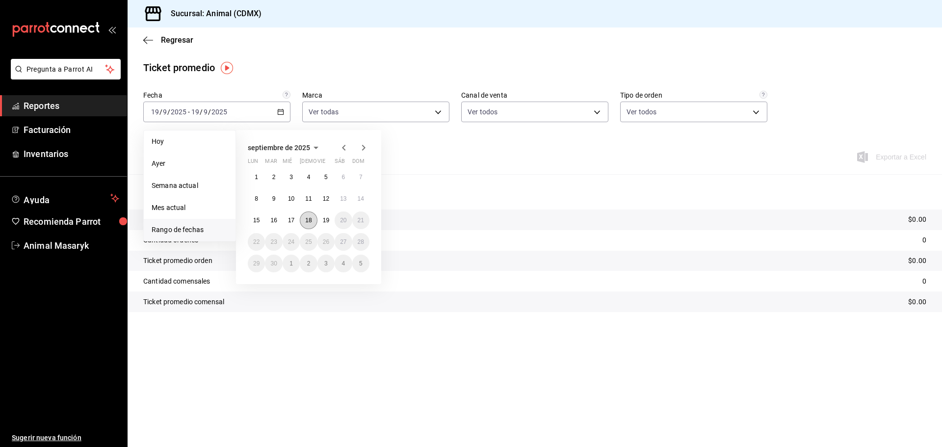
click at [310, 223] on abbr "18" at bounding box center [308, 220] width 6 height 7
click at [323, 221] on abbr "19" at bounding box center [326, 220] width 6 height 7
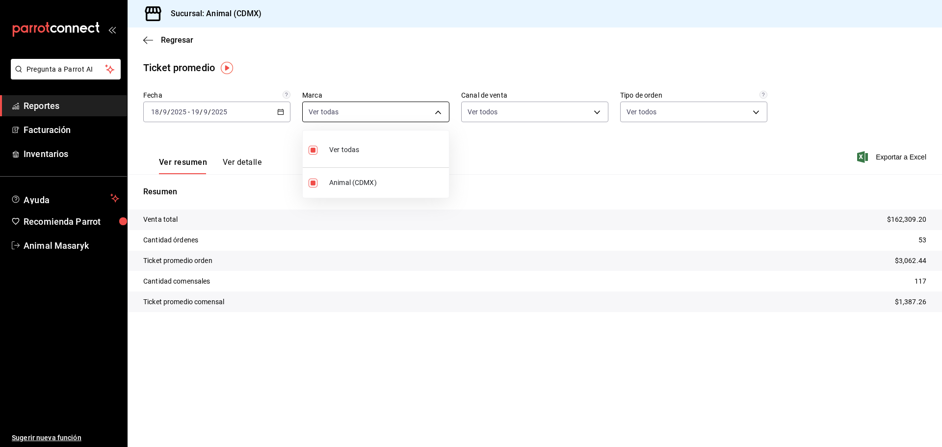
click at [385, 115] on body "Pregunta a Parrot AI Reportes Facturación Inventarios Ayuda Recomienda Parrot A…" at bounding box center [471, 223] width 942 height 447
click at [543, 165] on div at bounding box center [471, 223] width 942 height 447
click at [65, 108] on span "Reportes" at bounding box center [72, 105] width 96 height 13
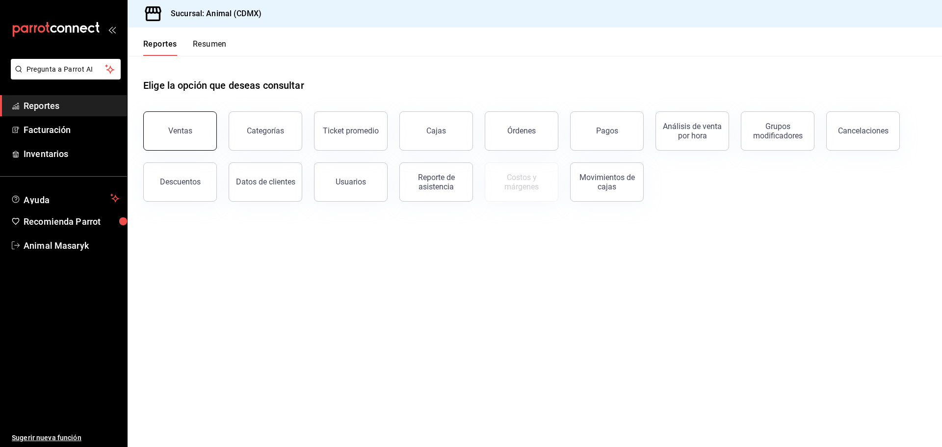
click at [172, 140] on button "Ventas" at bounding box center [180, 130] width 74 height 39
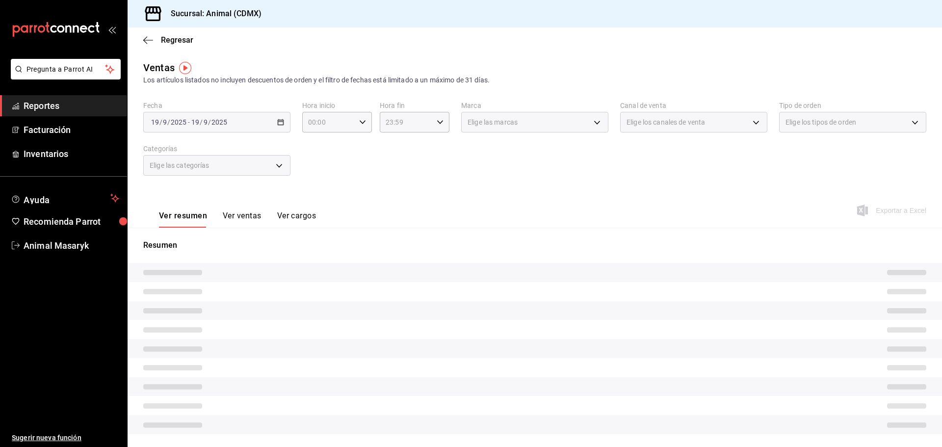
click at [271, 126] on div "[DATE] [DATE] - [DATE] [DATE]" at bounding box center [216, 122] width 147 height 21
click at [257, 124] on div "[DATE] [DATE] - [DATE] [DATE]" at bounding box center [216, 122] width 147 height 21
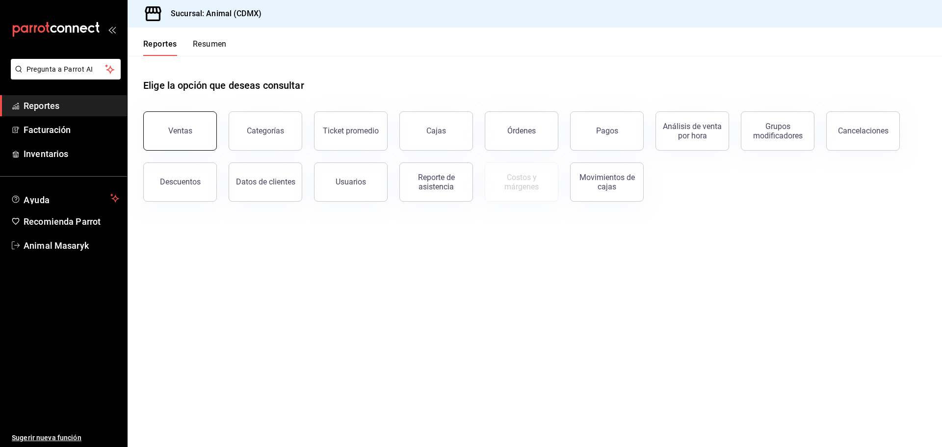
click at [181, 132] on div "Ventas" at bounding box center [180, 130] width 24 height 9
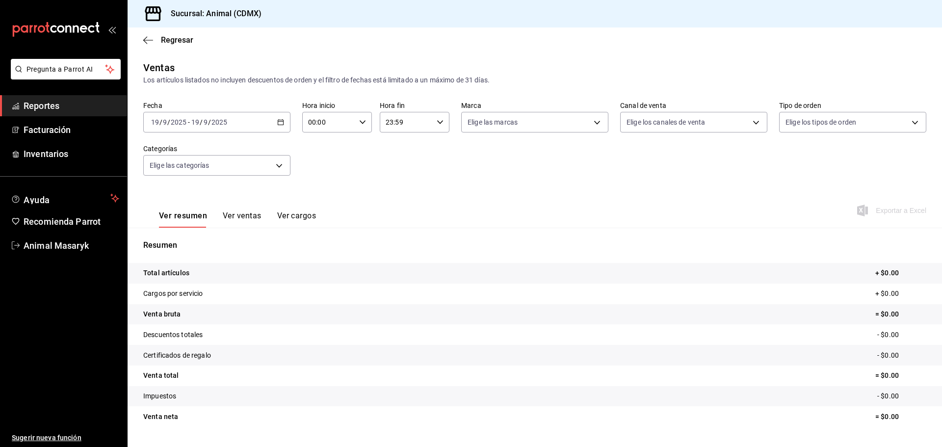
click at [281, 123] on icon "button" at bounding box center [280, 122] width 7 height 7
click at [163, 239] on span "Rango de fechas" at bounding box center [190, 240] width 76 height 10
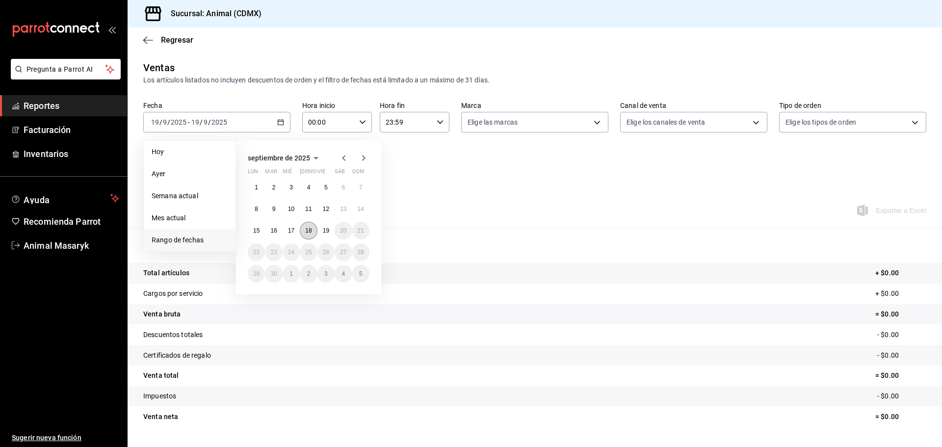
click at [312, 229] on abbr "18" at bounding box center [308, 230] width 6 height 7
click at [326, 229] on abbr "19" at bounding box center [326, 230] width 6 height 7
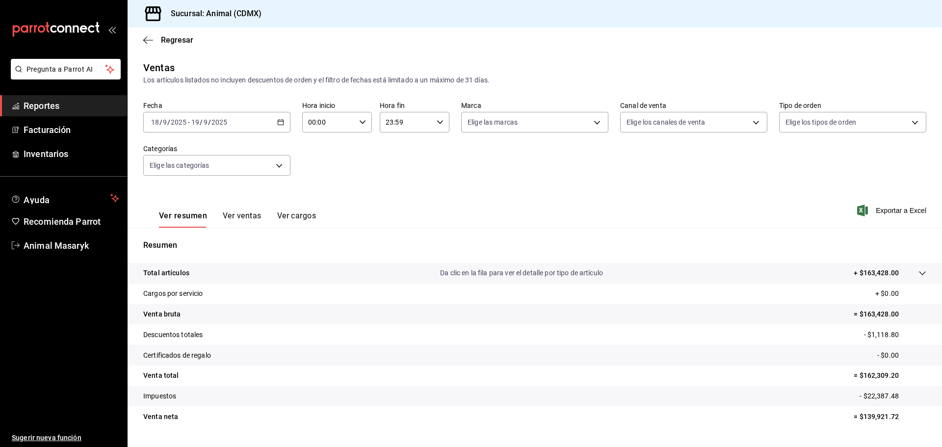
click at [362, 121] on \(Stroke\) "button" at bounding box center [363, 121] width 6 height 3
click at [317, 167] on span "05" at bounding box center [318, 167] width 19 height 8
type input "05:00"
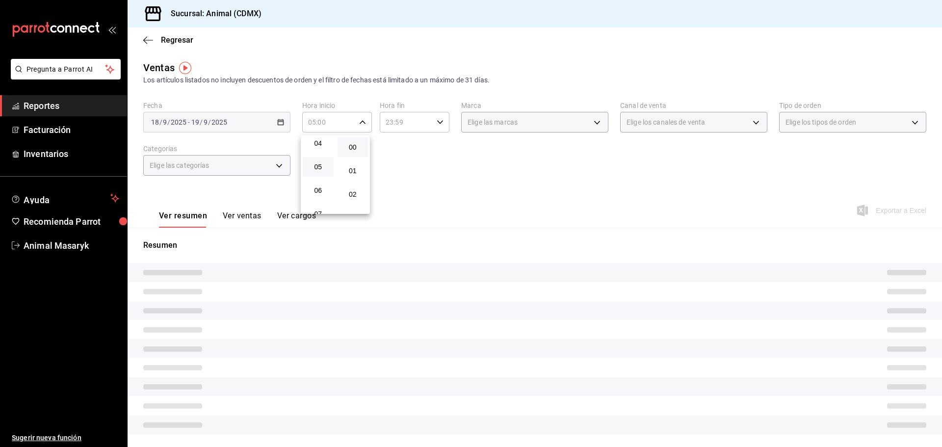
click at [494, 171] on div at bounding box center [471, 223] width 942 height 447
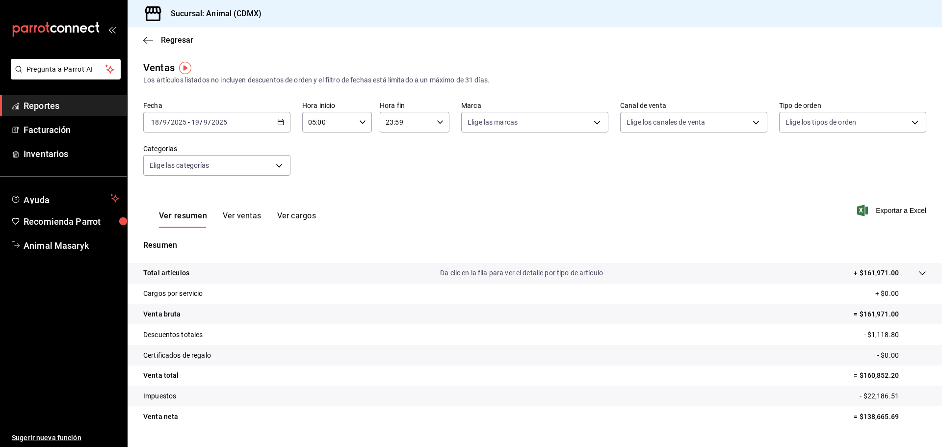
click at [578, 137] on div "Fecha 2025-09-18 18 / 9 / 2025 - 2025-09-19 19 / 9 / 2025 Hora inicio 05:00 Hor…" at bounding box center [534, 144] width 783 height 86
click at [581, 121] on body "Pregunta a Parrot AI Reportes Facturación Inventarios Ayuda Recomienda Parrot A…" at bounding box center [471, 223] width 942 height 447
click at [546, 154] on li "Ver todas" at bounding box center [531, 159] width 145 height 29
type input "cb0f6aec-1481-4e37-861c-bab9b3a65b14"
checkbox input "true"
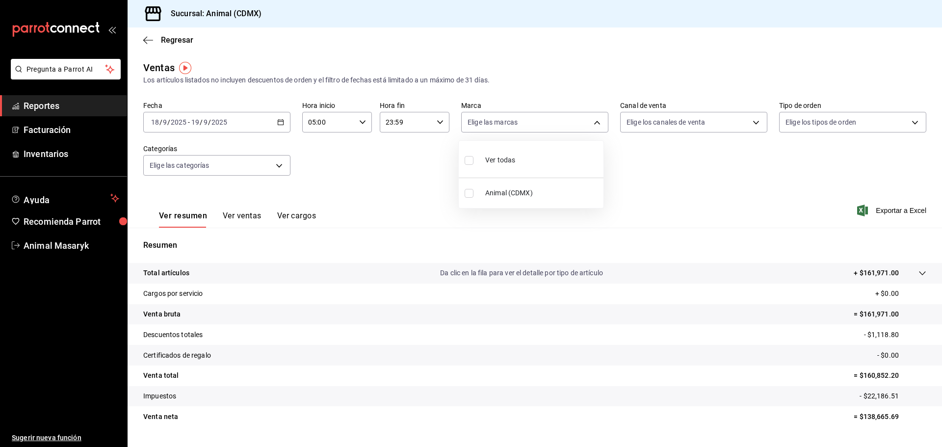
checkbox input "true"
click at [734, 178] on div at bounding box center [471, 223] width 942 height 447
click at [728, 121] on body "Pregunta a Parrot AI Reportes Facturación Inventarios Ayuda Recomienda Parrot A…" at bounding box center [471, 223] width 942 height 447
click at [616, 158] on li "Ver todos" at bounding box center [688, 159] width 145 height 29
type input "PARROT,UBER_EATS,RAPPI,DIDI_FOOD,ONLINE"
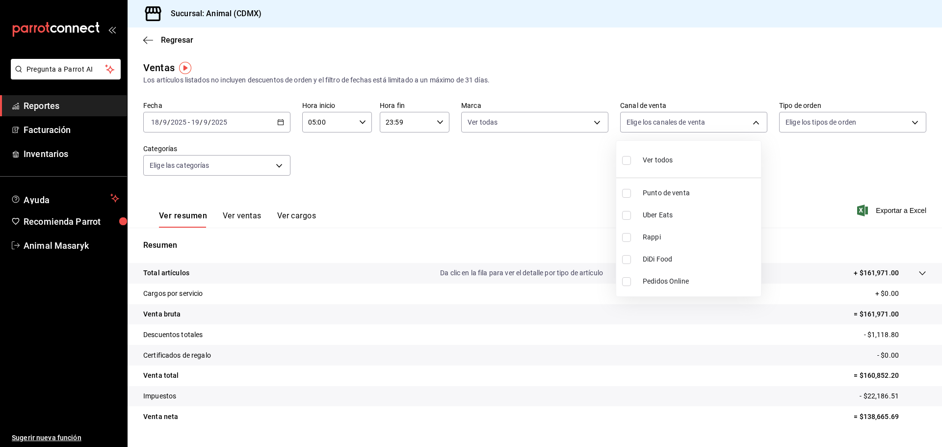
checkbox input "true"
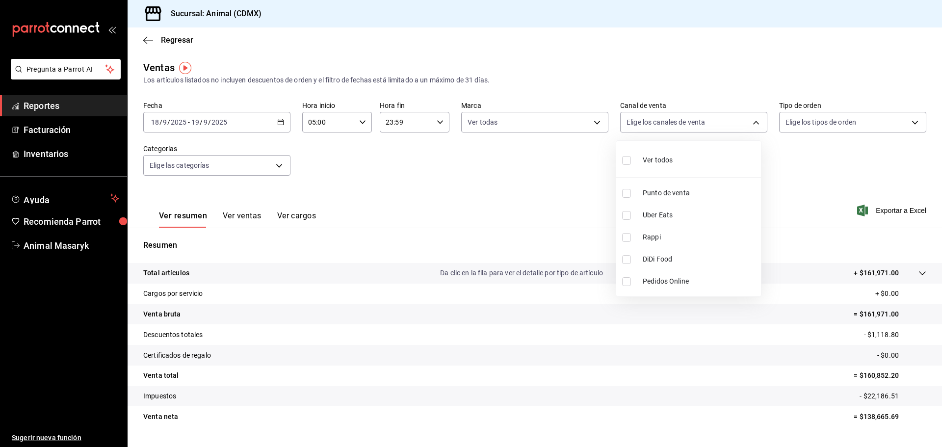
checkbox input "true"
click at [816, 180] on div at bounding box center [471, 223] width 942 height 447
click at [841, 122] on body "Pregunta a Parrot AI Reportes Facturación Inventarios Ayuda Recomienda Parrot A…" at bounding box center [471, 223] width 942 height 447
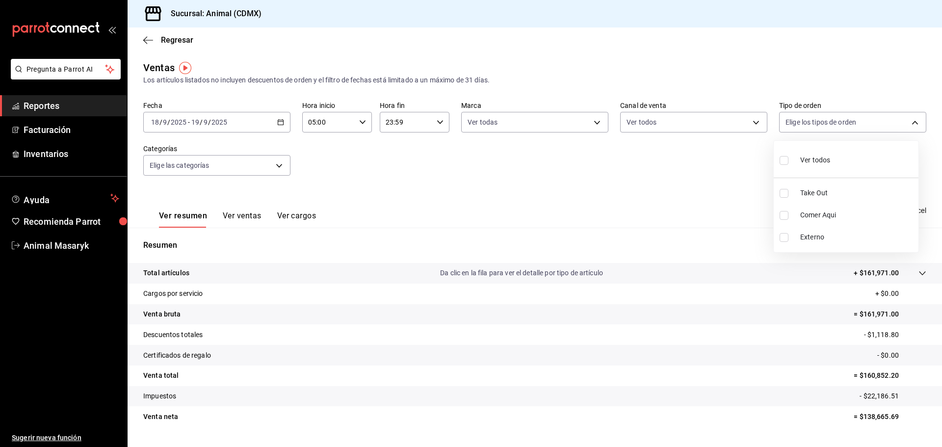
click at [785, 159] on input "checkbox" at bounding box center [784, 160] width 9 height 9
checkbox input "true"
type input "ad44a823-99d3-4372-a913-4cf57f2a9ac0,b8ee5ff1-85c8-4a81-aa51-555e6c8ba0c6,EXTER…"
checkbox input "true"
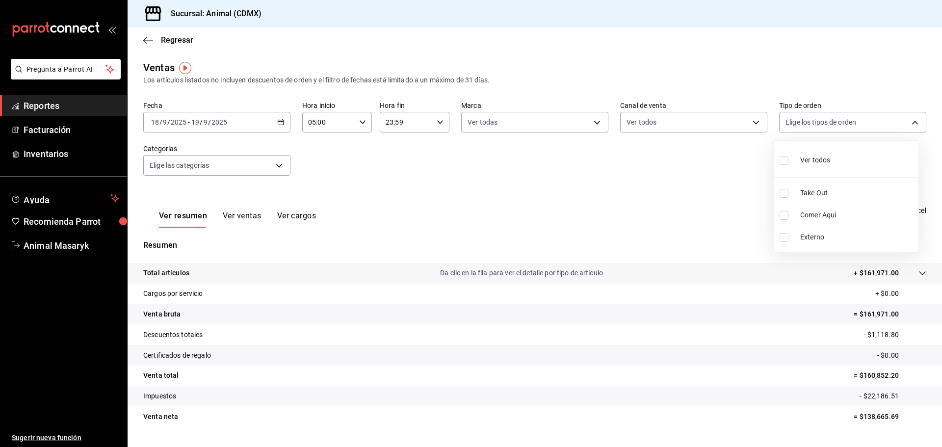
checkbox input "true"
click at [688, 174] on div at bounding box center [471, 223] width 942 height 447
click at [278, 161] on body "Pregunta a Parrot AI Reportes Facturación Inventarios Ayuda Recomienda Parrot A…" at bounding box center [471, 223] width 942 height 447
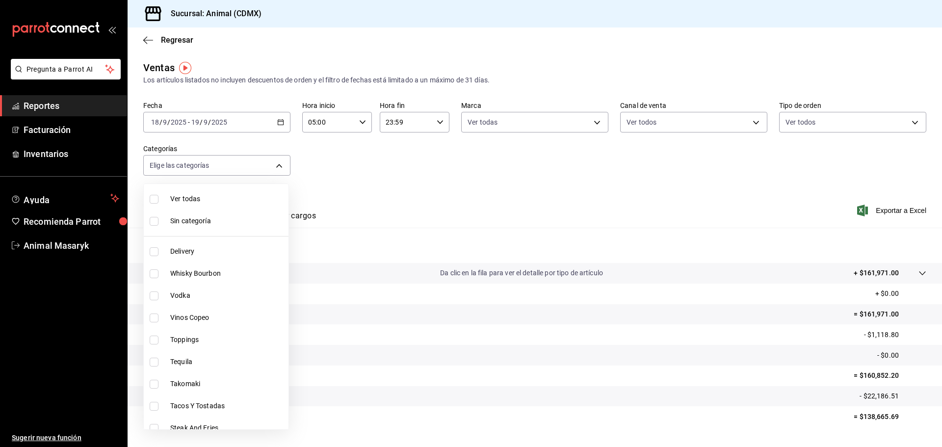
click at [159, 200] on label at bounding box center [156, 199] width 13 height 9
click at [159, 200] on input "checkbox" at bounding box center [154, 199] width 9 height 9
checkbox input "false"
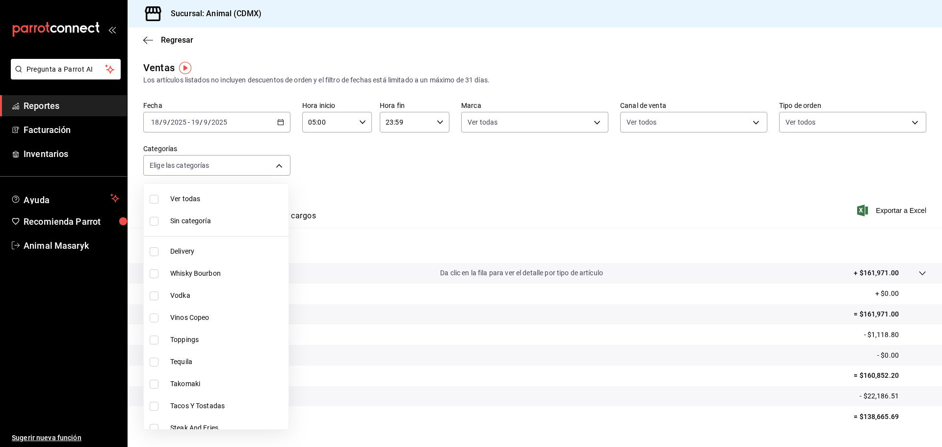
checkbox input "false"
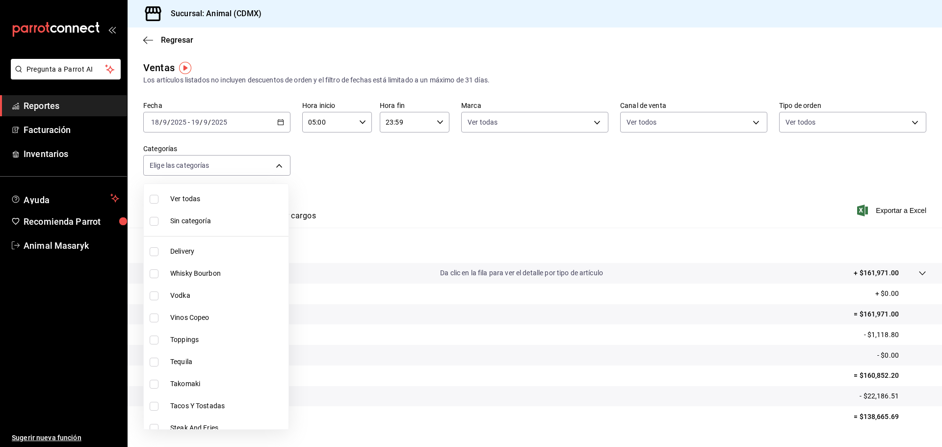
checkbox input "false"
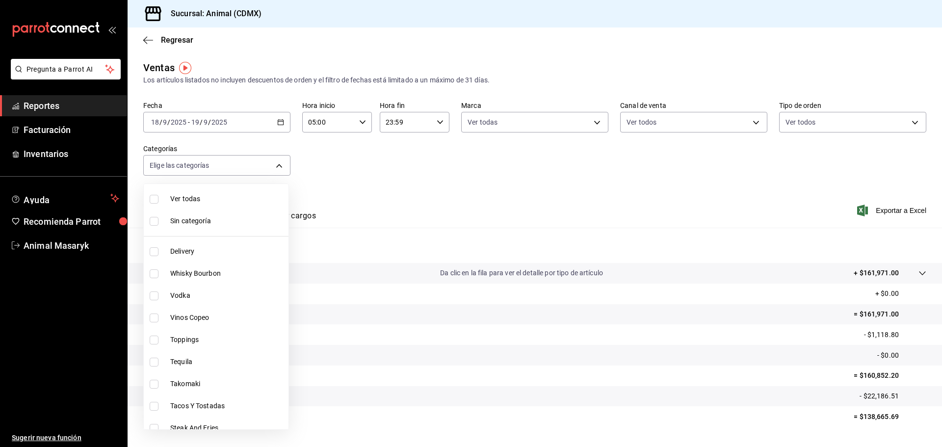
checkbox input "false"
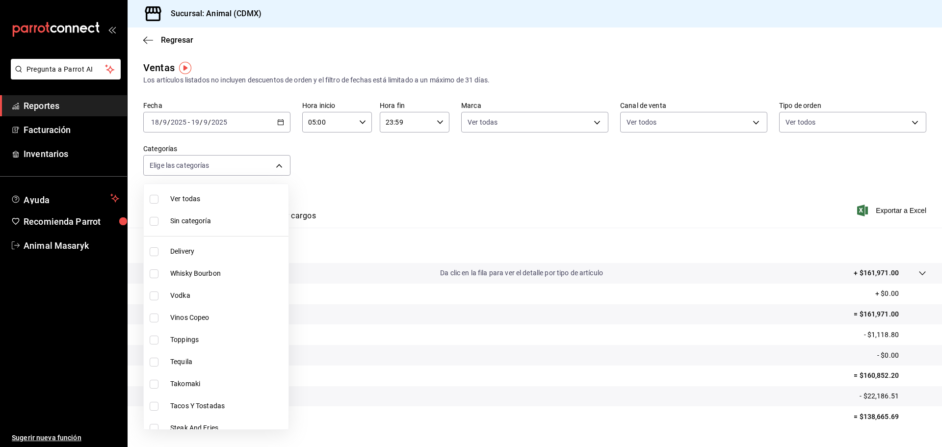
checkbox input "false"
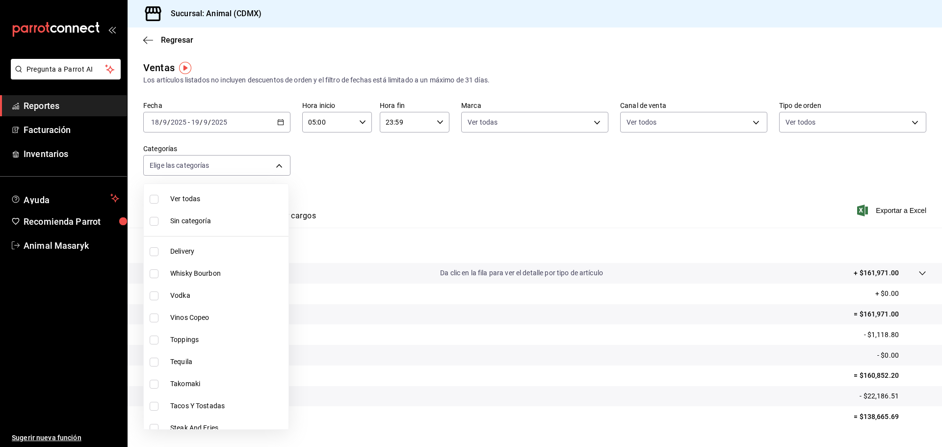
checkbox input "false"
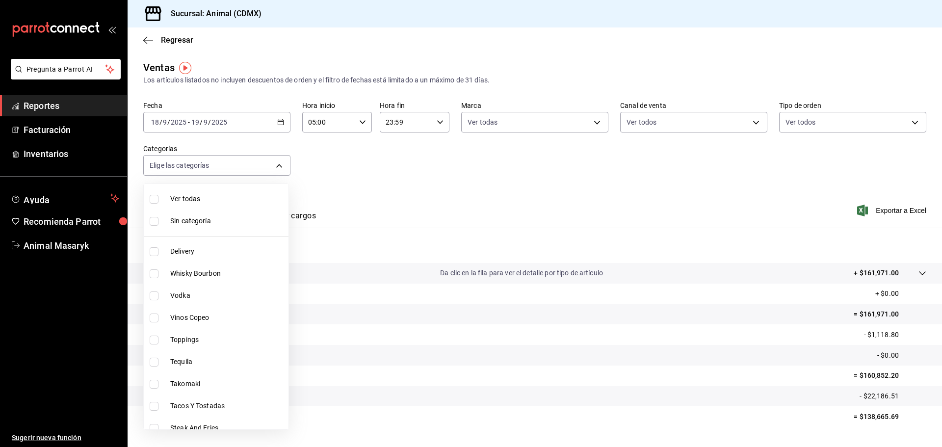
checkbox input "false"
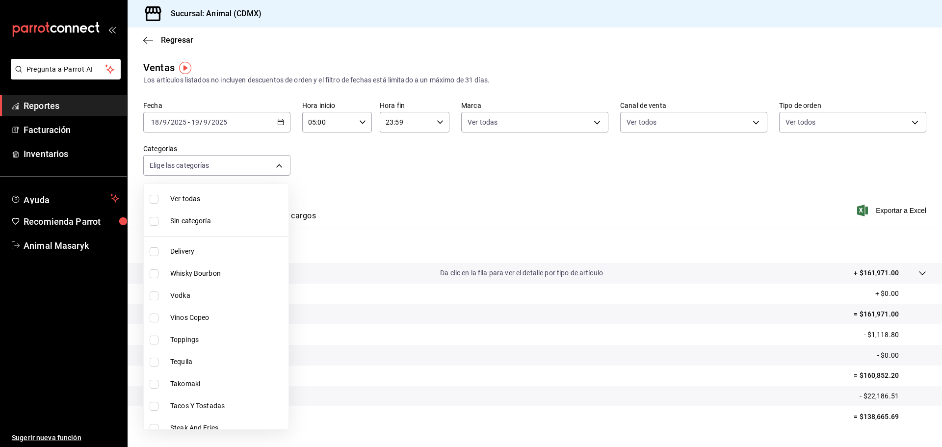
checkbox input "false"
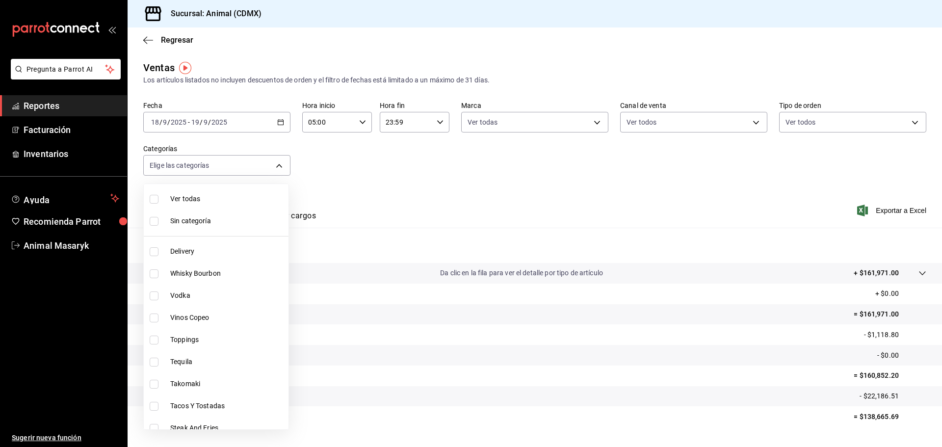
checkbox input "false"
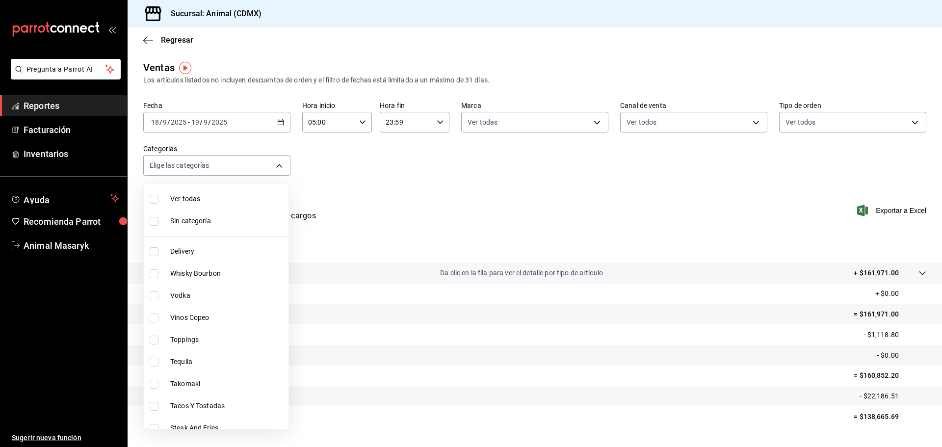
checkbox input "false"
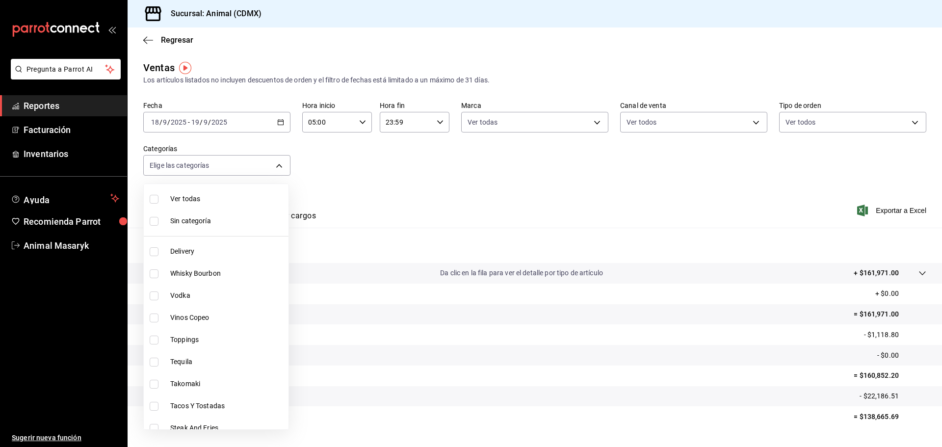
checkbox input "false"
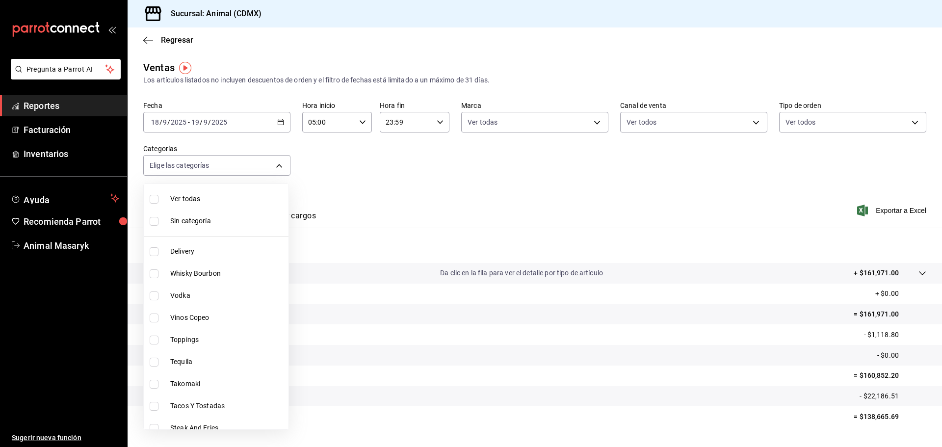
checkbox input "false"
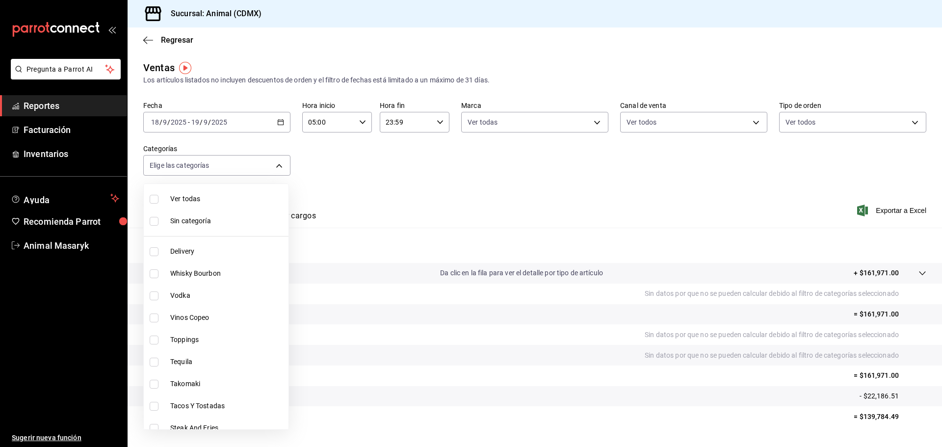
click at [153, 198] on input "checkbox" at bounding box center [154, 199] width 9 height 9
checkbox input "true"
type input "281688af-6220-48ae-86b9-ca5e6f63eb3e,2ffeebaa-176c-4024-95f8-553ffecca8da,37769…"
checkbox input "true"
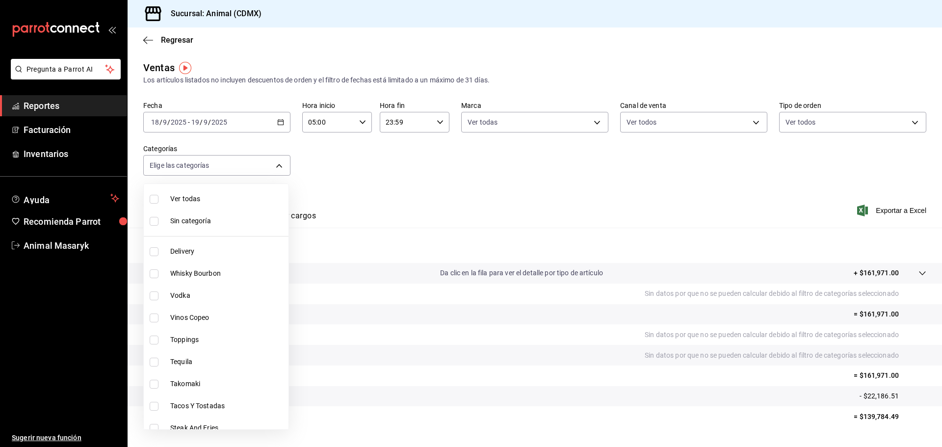
checkbox input "true"
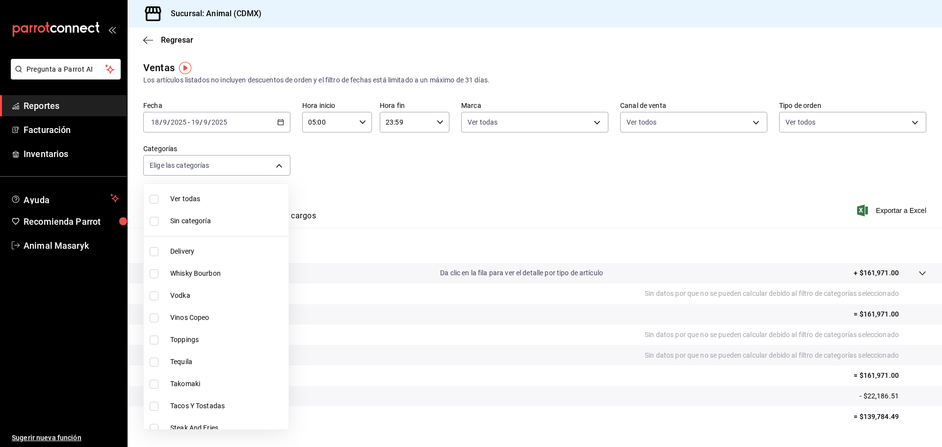
checkbox input "true"
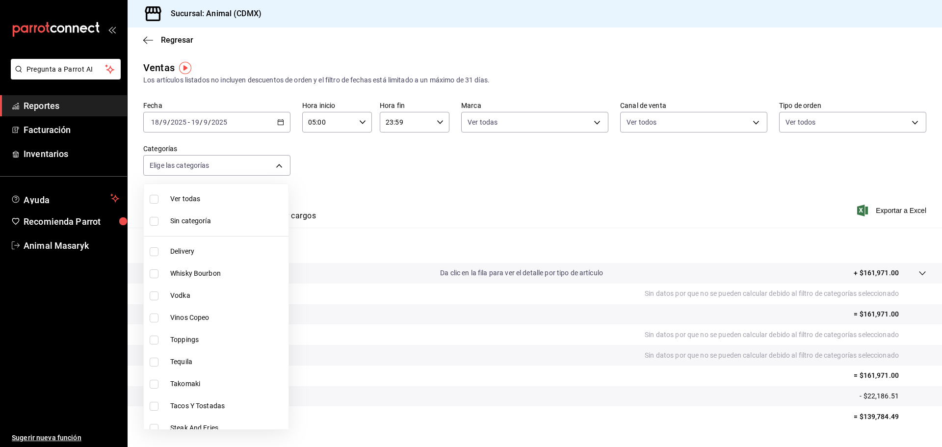
checkbox input "true"
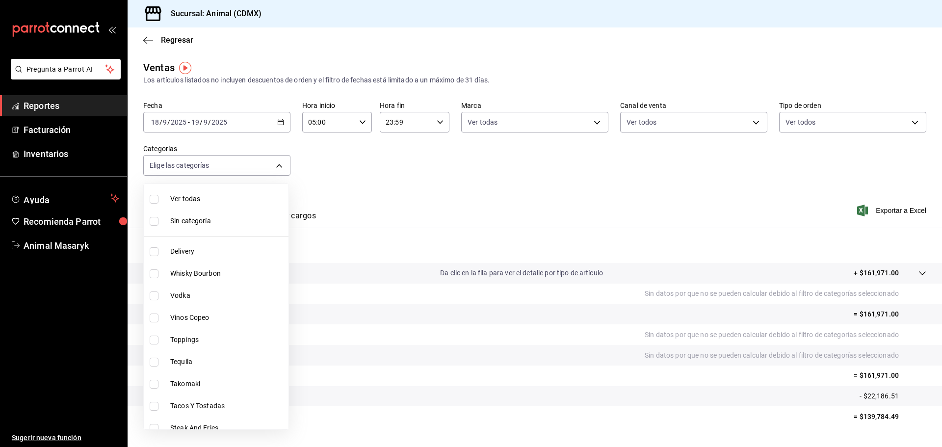
checkbox input "true"
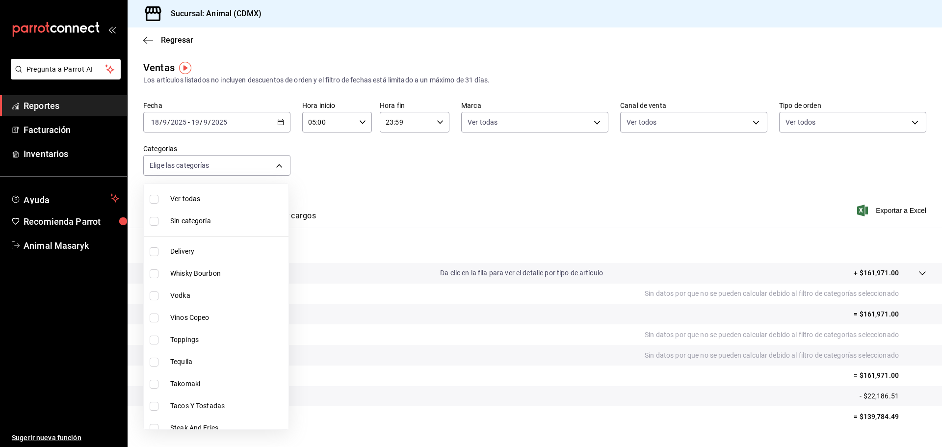
checkbox input "true"
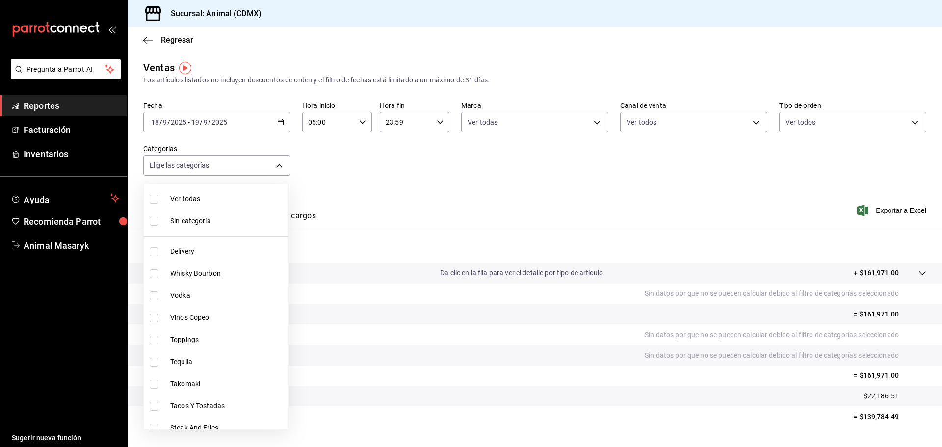
checkbox input "true"
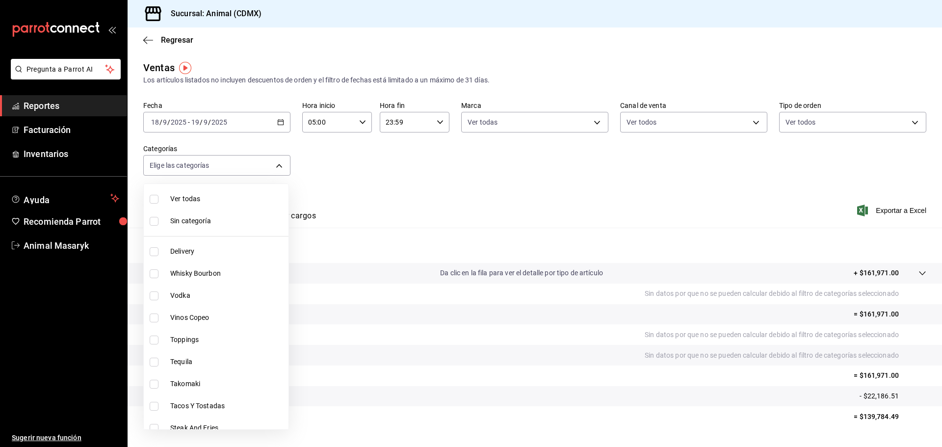
checkbox input "true"
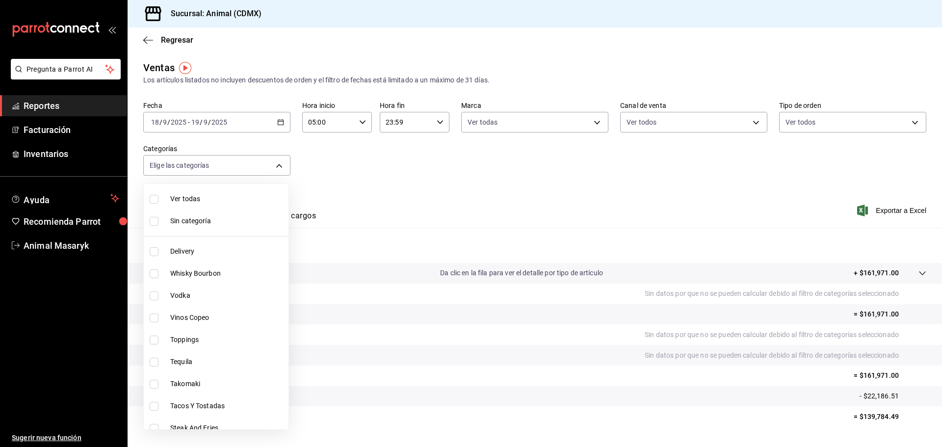
checkbox input "true"
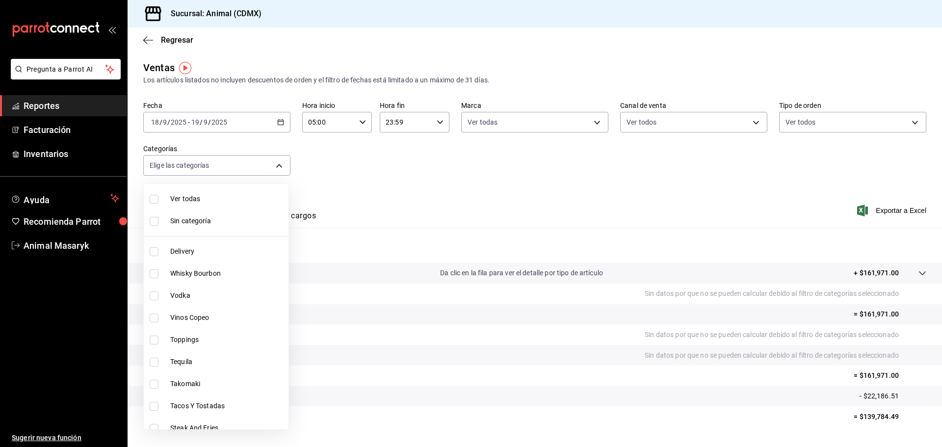
checkbox input "true"
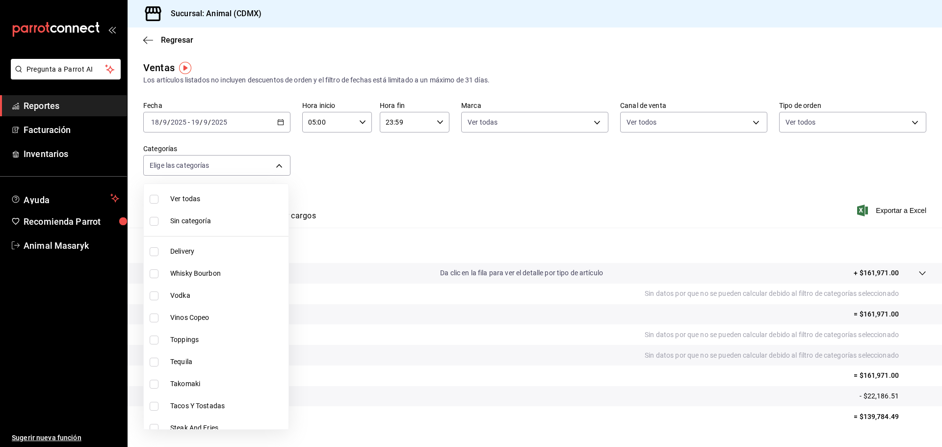
checkbox input "true"
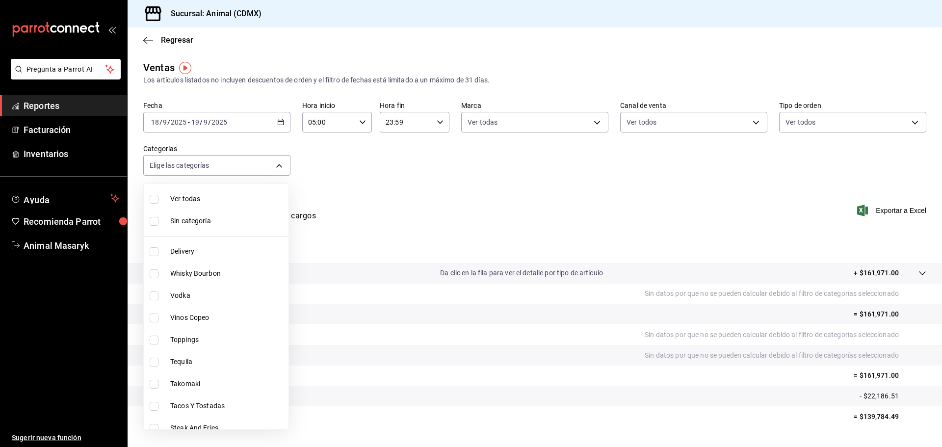
checkbox input "true"
click at [154, 219] on input "checkbox" at bounding box center [154, 221] width 9 height 9
checkbox input "true"
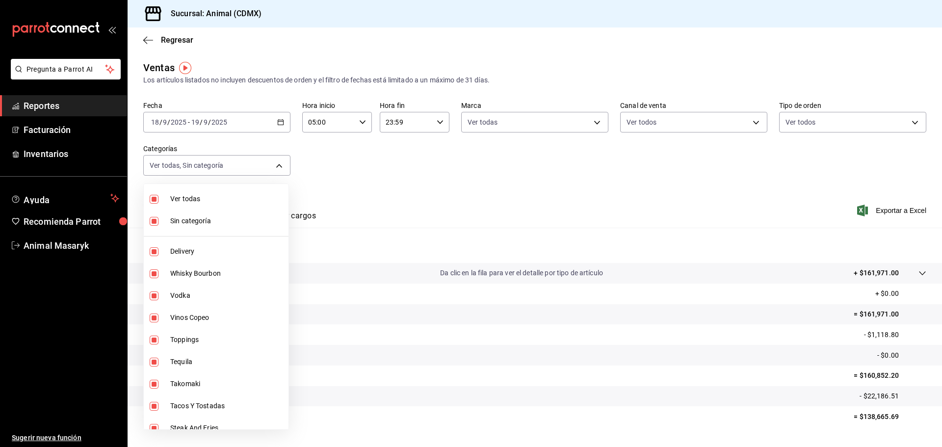
click at [551, 194] on div at bounding box center [471, 223] width 942 height 447
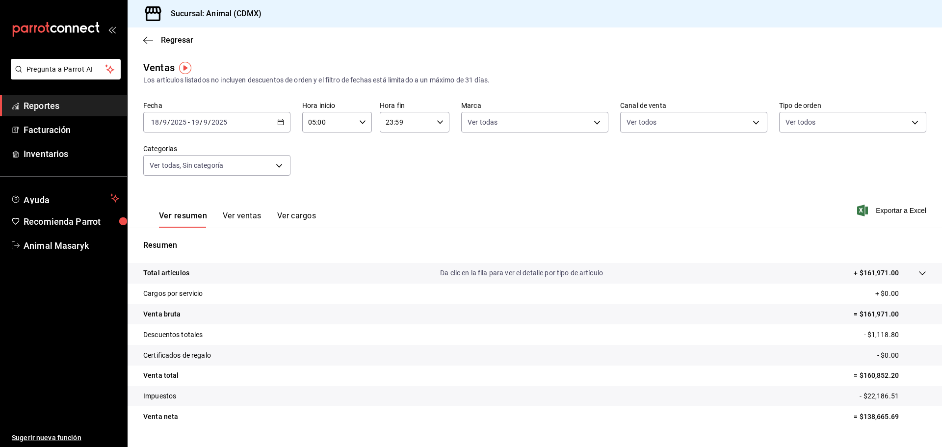
click at [914, 277] on div at bounding box center [912, 273] width 27 height 10
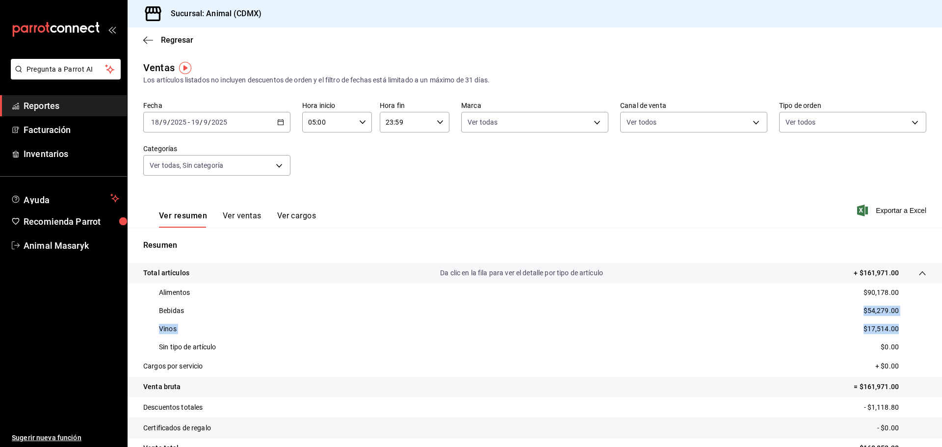
drag, startPoint x: 897, startPoint y: 329, endPoint x: 858, endPoint y: 311, distance: 42.4
click at [858, 311] on div "Alimentos $90,178.00 Bebidas $54,279.00 Vinos $17,514.00 Sin tipo de artículo $…" at bounding box center [534, 320] width 783 height 73
copy div "$54,279.00 Vinos $17,514.00"
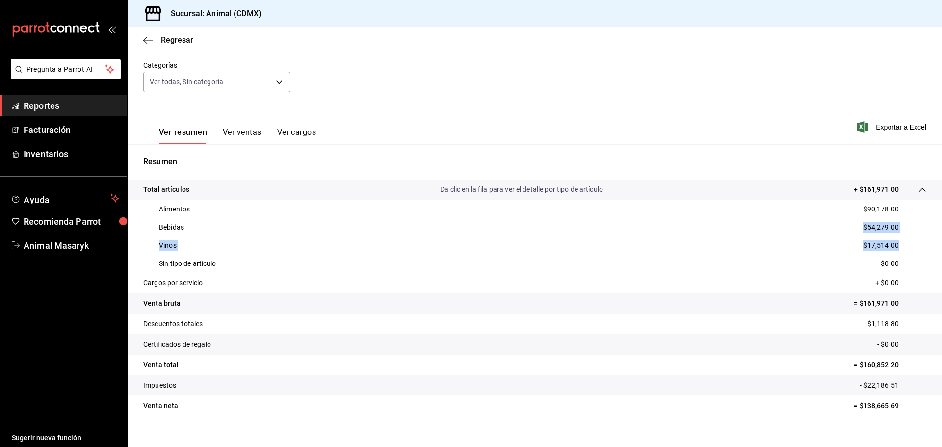
scroll to position [96, 0]
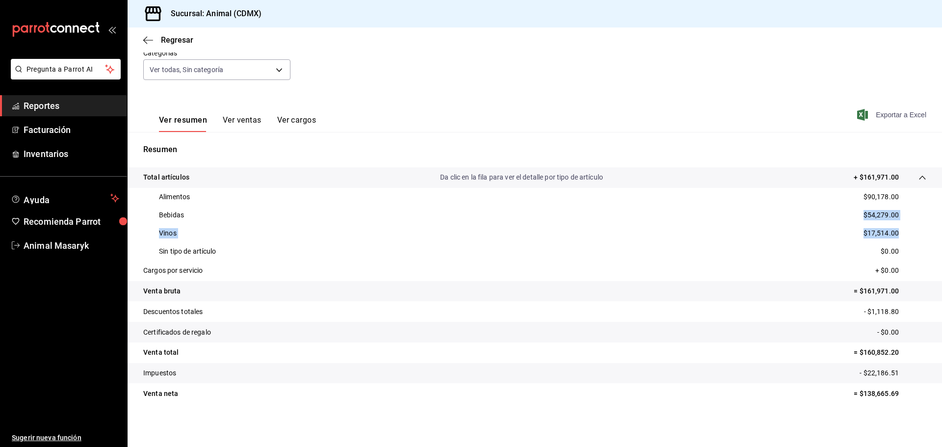
click at [889, 109] on span "Exportar a Excel" at bounding box center [892, 115] width 67 height 12
